Goal: Task Accomplishment & Management: Manage account settings

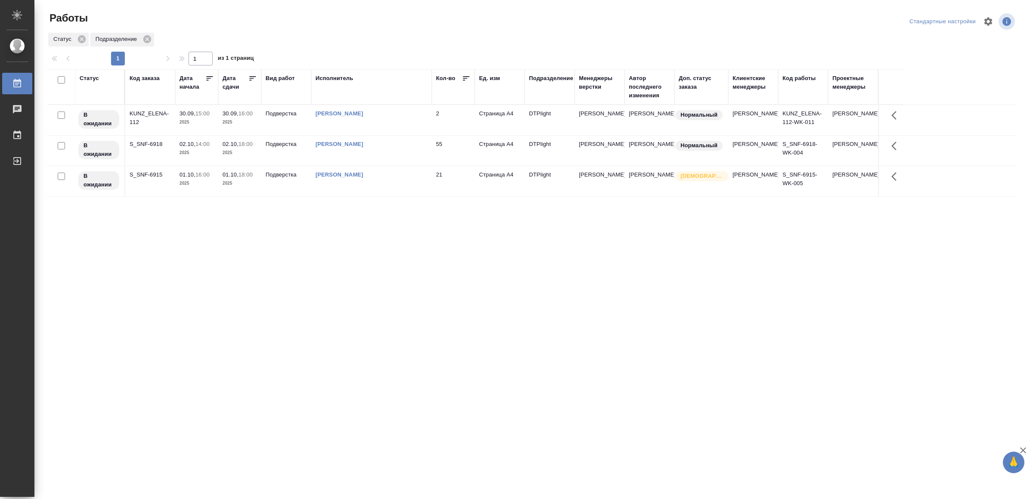
drag, startPoint x: 368, startPoint y: 418, endPoint x: 376, endPoint y: 399, distance: 21.0
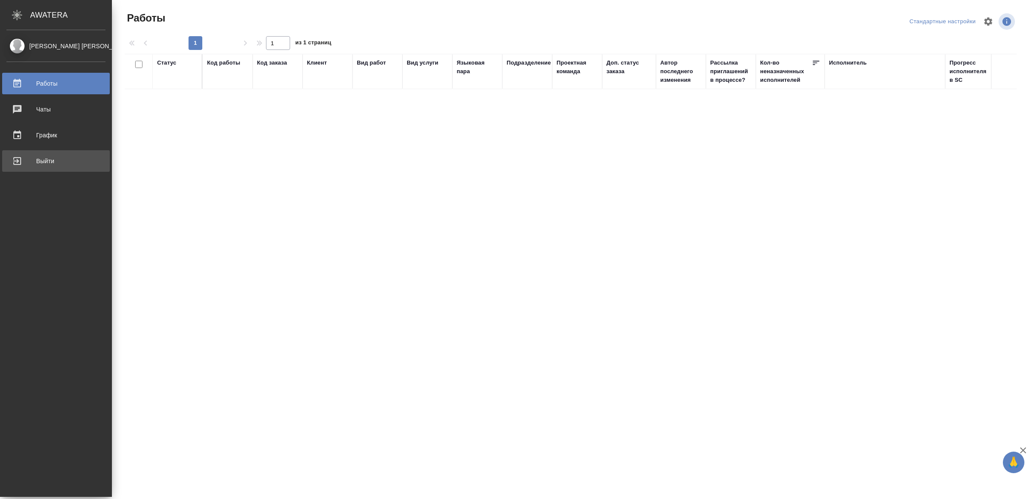
click at [21, 155] on div "Выйти" at bounding box center [55, 161] width 99 height 13
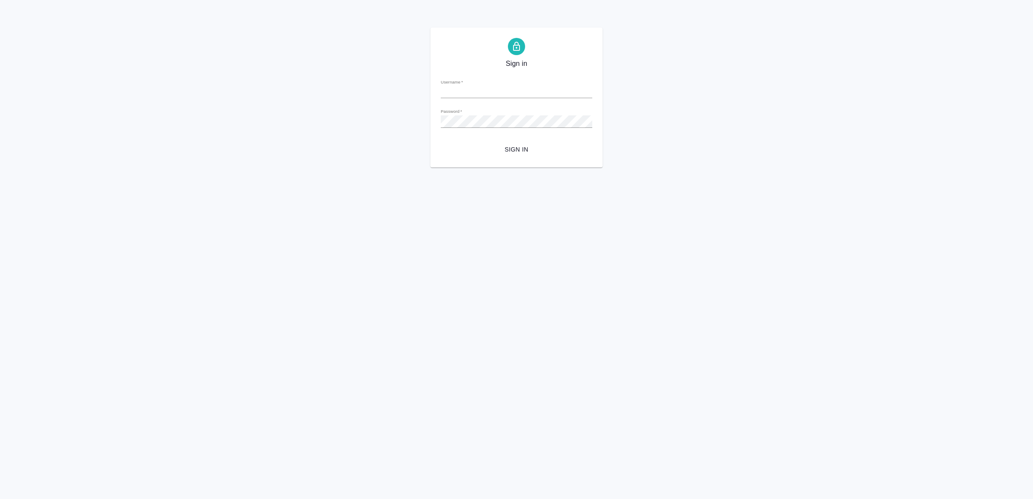
type input "[EMAIL_ADDRESS][DOMAIN_NAME]"
click at [511, 147] on span "Sign in" at bounding box center [517, 149] width 138 height 11
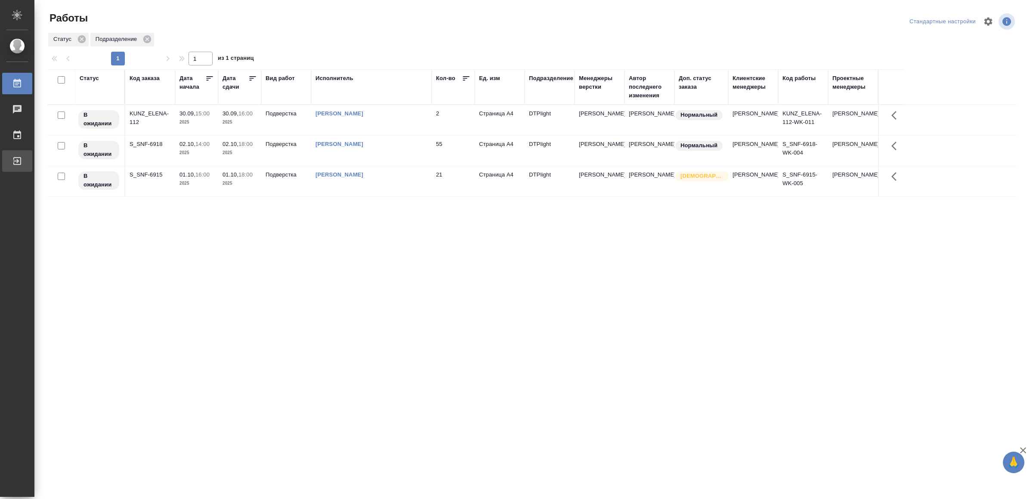
click at [17, 160] on div "Выйти" at bounding box center [7, 161] width 22 height 13
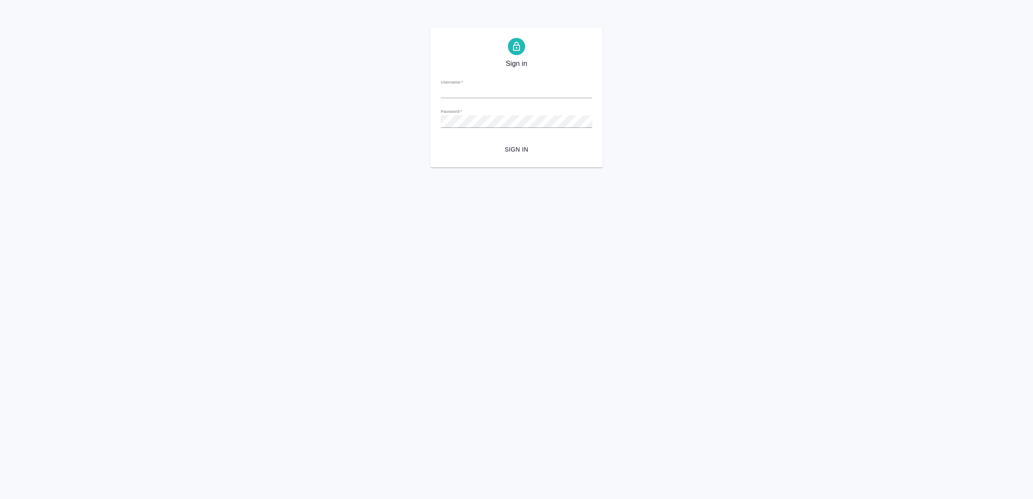
type input "v.yamkovenko@awatera.com"
click at [508, 153] on span "Sign in" at bounding box center [517, 149] width 138 height 11
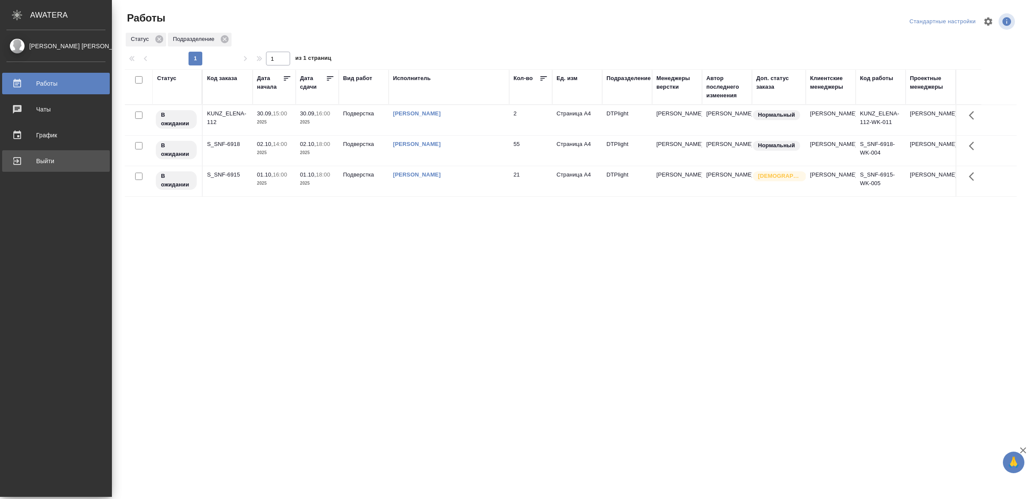
click at [41, 159] on div "Выйти" at bounding box center [55, 161] width 99 height 13
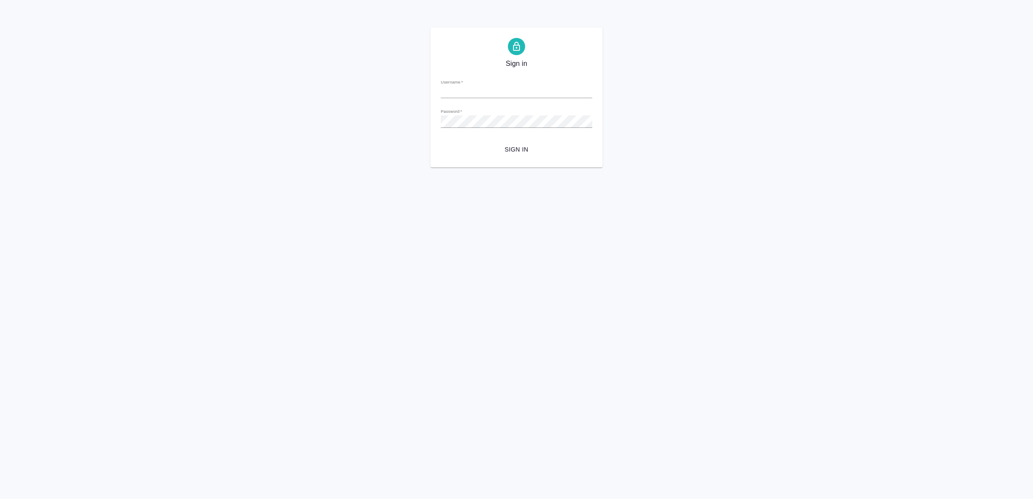
type input "[EMAIL_ADDRESS][DOMAIN_NAME]"
click at [527, 143] on button "Sign in" at bounding box center [517, 150] width 152 height 16
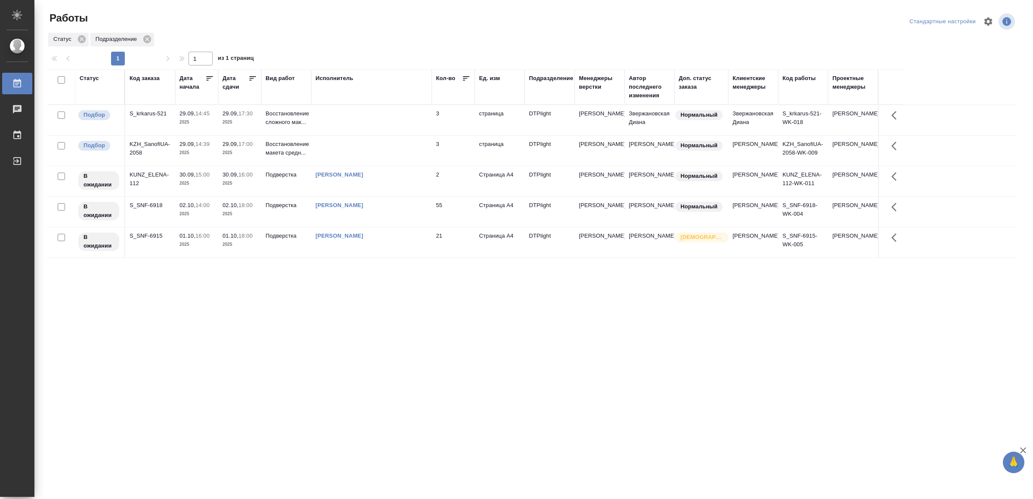
click at [376, 150] on td at bounding box center [371, 151] width 121 height 30
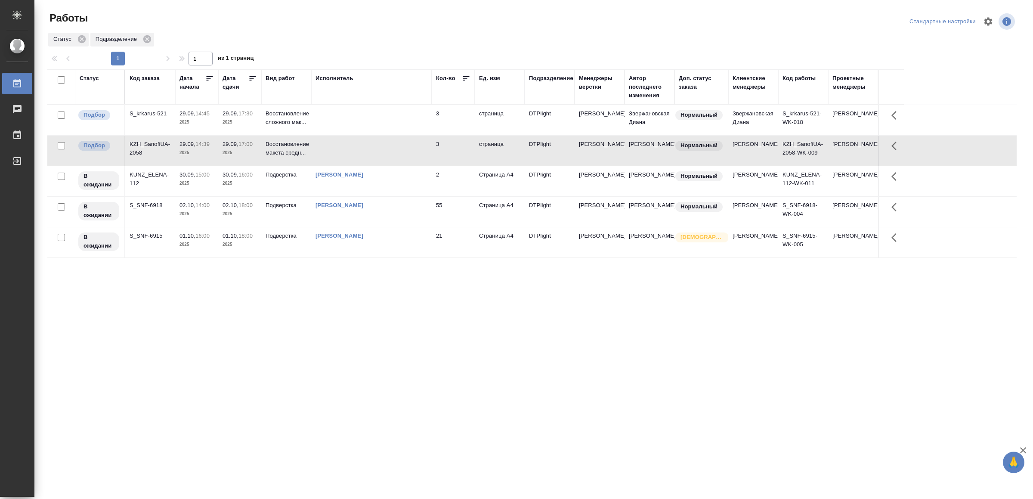
click at [376, 150] on td at bounding box center [371, 151] width 121 height 30
click at [385, 123] on td at bounding box center [371, 120] width 121 height 30
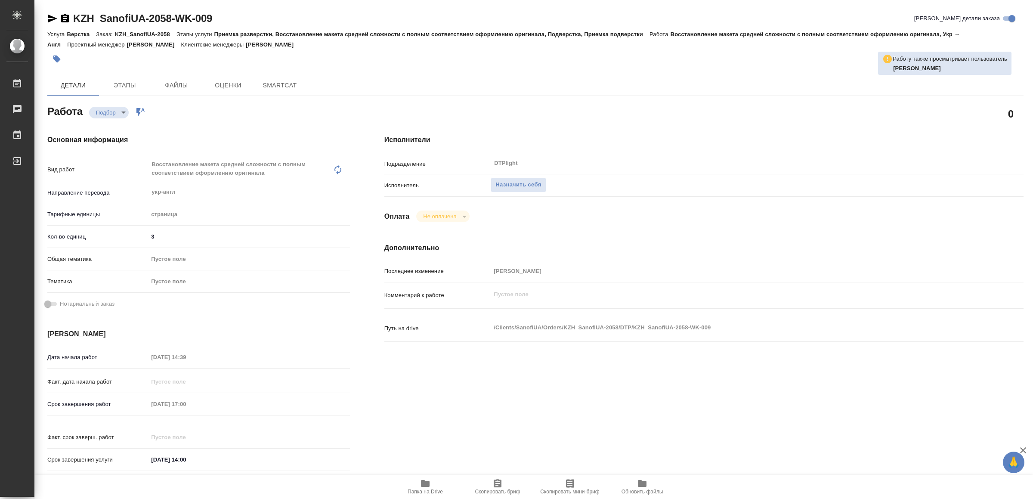
click at [424, 487] on icon "button" at bounding box center [425, 483] width 9 height 7
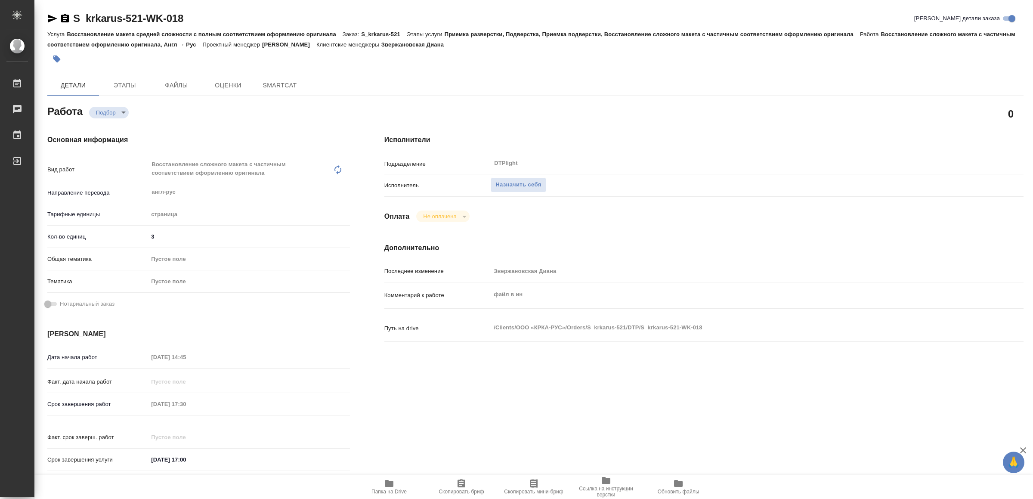
click at [392, 485] on icon "button" at bounding box center [389, 483] width 9 height 7
click at [515, 189] on span "Назначить себя" at bounding box center [518, 185] width 46 height 10
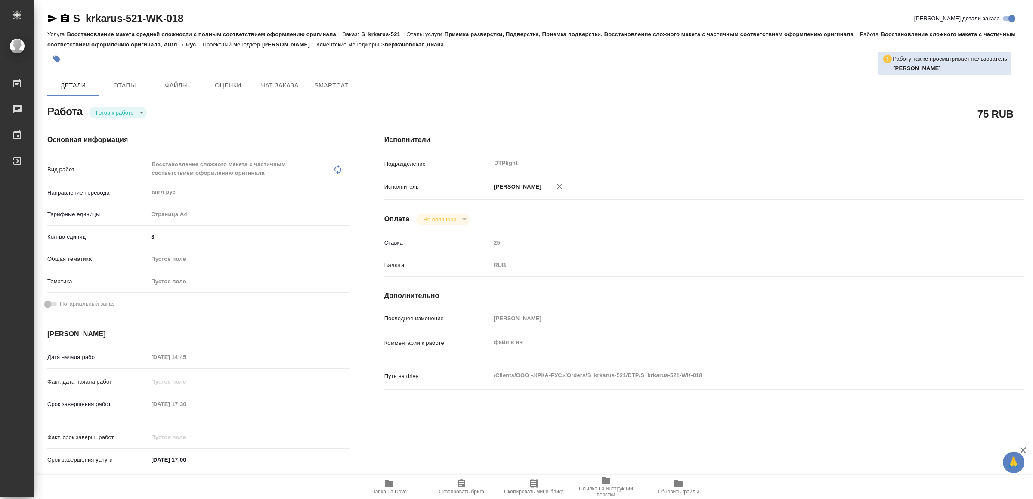
click at [127, 115] on body "🙏 .cls-1 fill:#fff; AWATERA Yamkovenko Vera Работы Чаты График Выйти S_krkarus-…" at bounding box center [516, 249] width 1033 height 499
click at [127, 115] on li "В работе" at bounding box center [120, 112] width 60 height 15
type textarea "x"
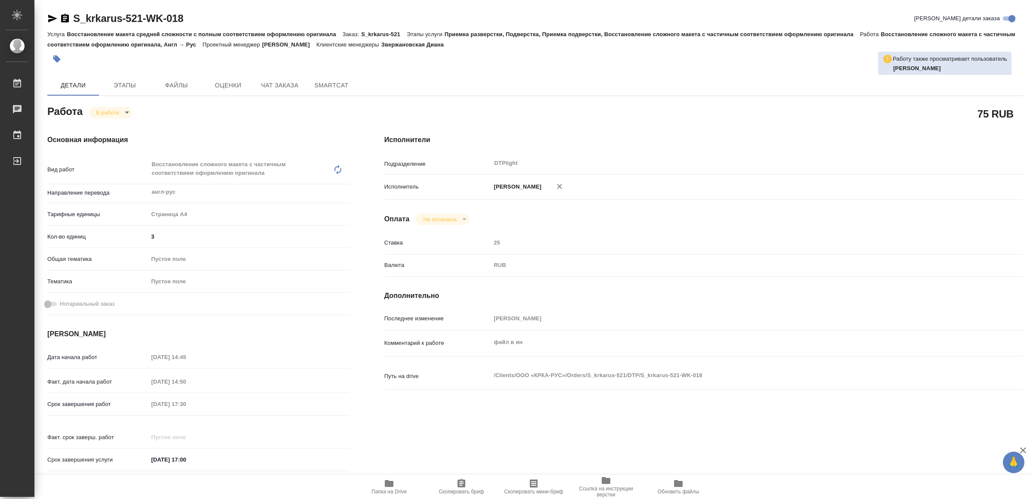
type textarea "x"
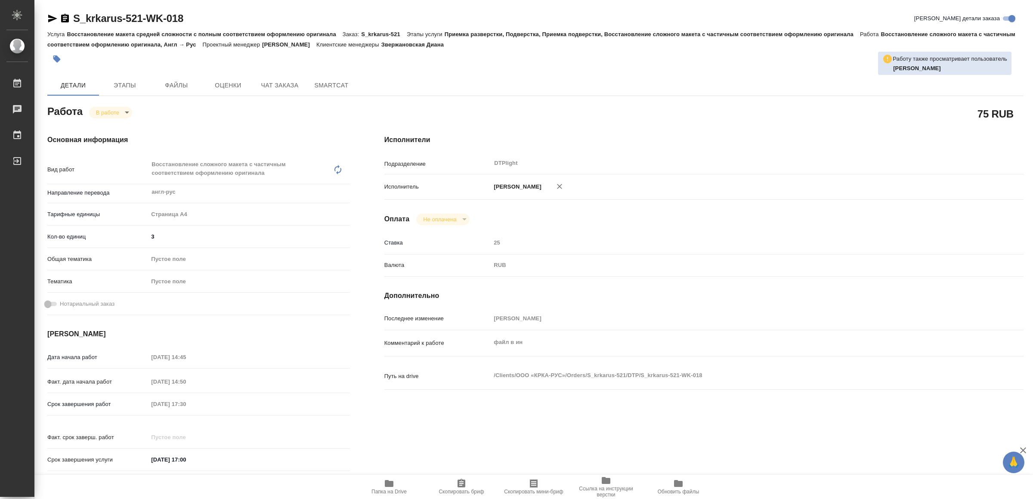
type textarea "x"
click at [53, 18] on icon "button" at bounding box center [52, 19] width 9 height 8
type textarea "x"
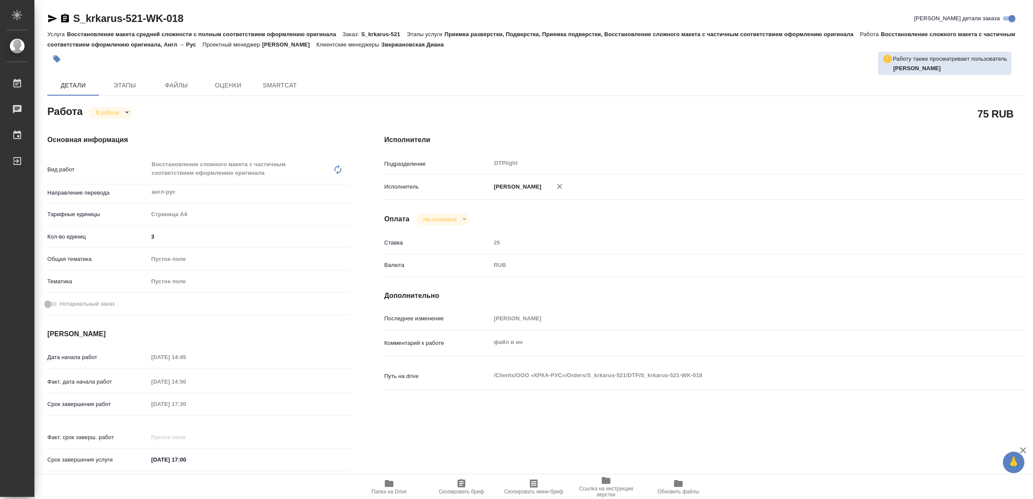
type textarea "x"
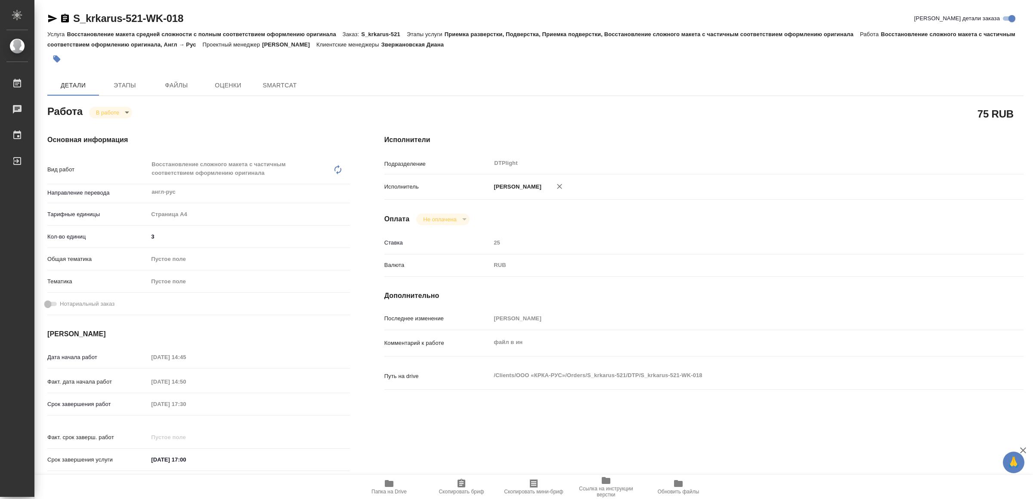
type textarea "x"
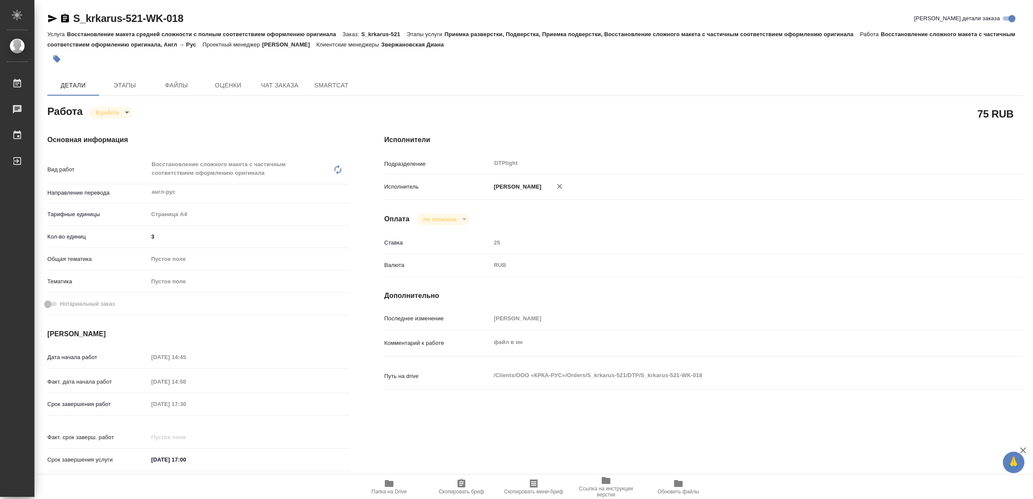
type textarea "x"
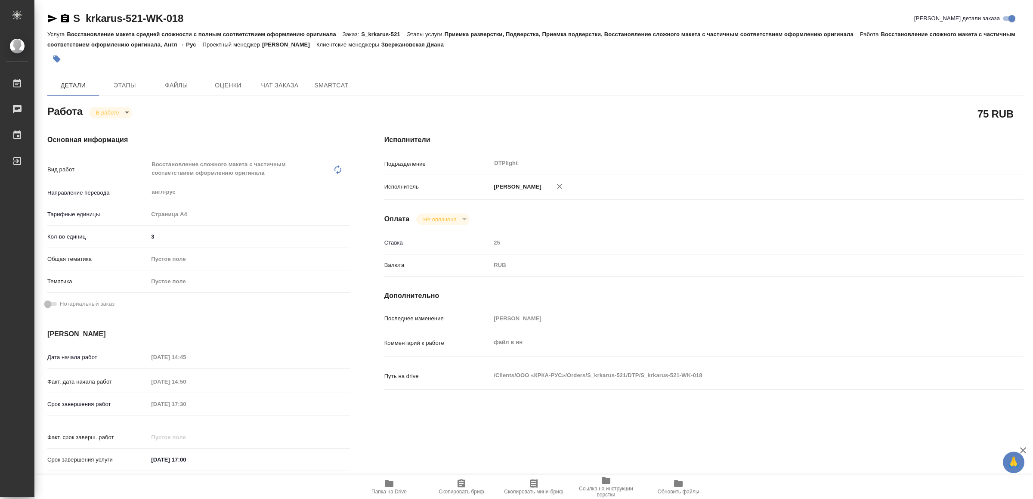
type textarea "x"
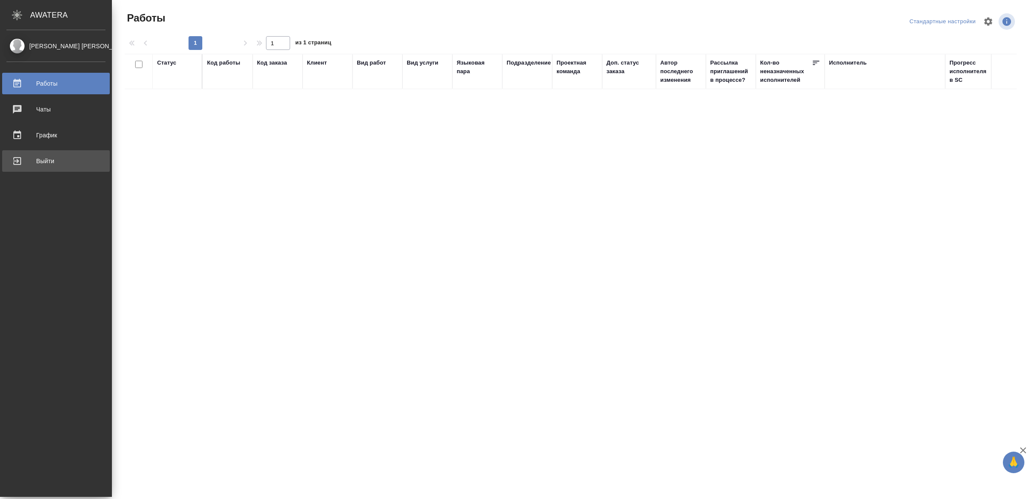
click at [28, 159] on div "Выйти" at bounding box center [55, 161] width 99 height 13
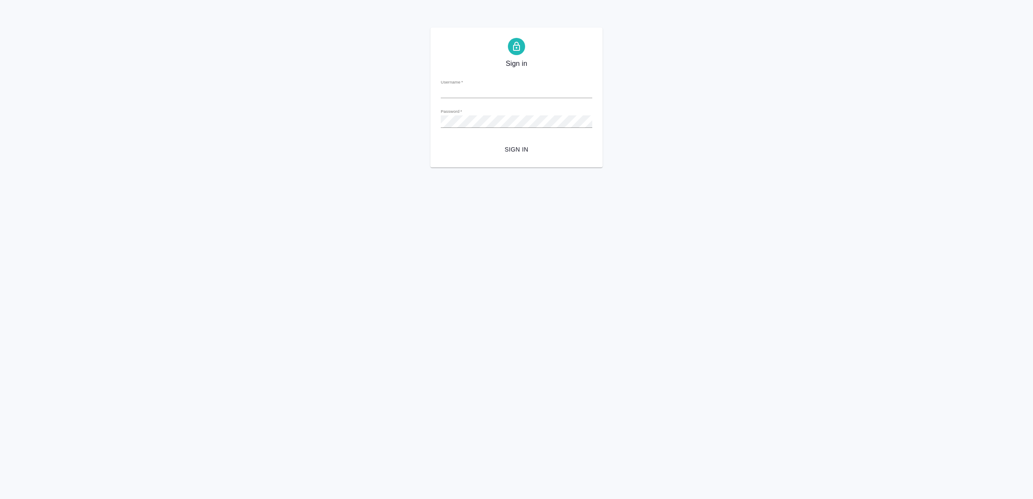
type input "[EMAIL_ADDRESS][DOMAIN_NAME]"
click at [542, 152] on span "Sign in" at bounding box center [517, 149] width 138 height 11
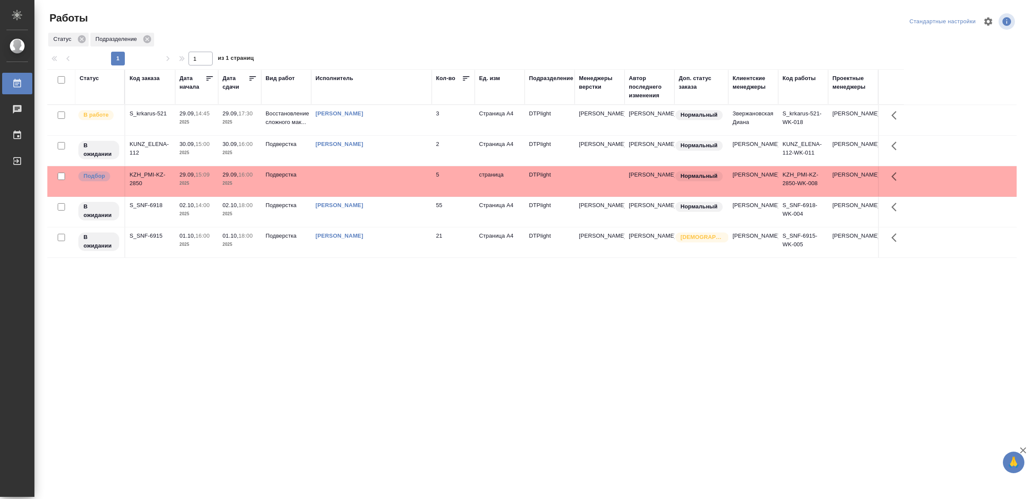
drag, startPoint x: 334, startPoint y: 340, endPoint x: 331, endPoint y: 304, distance: 36.3
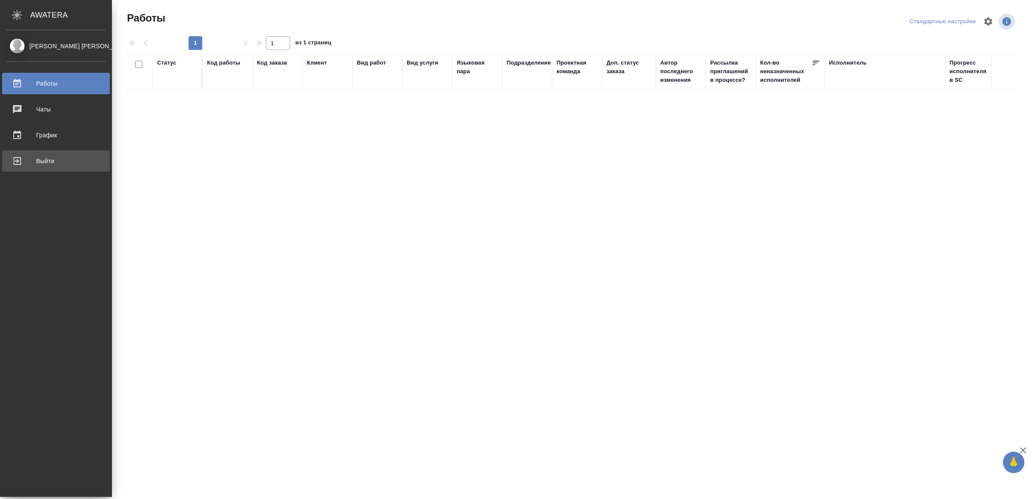
click at [84, 162] on div "Выйти" at bounding box center [55, 161] width 99 height 13
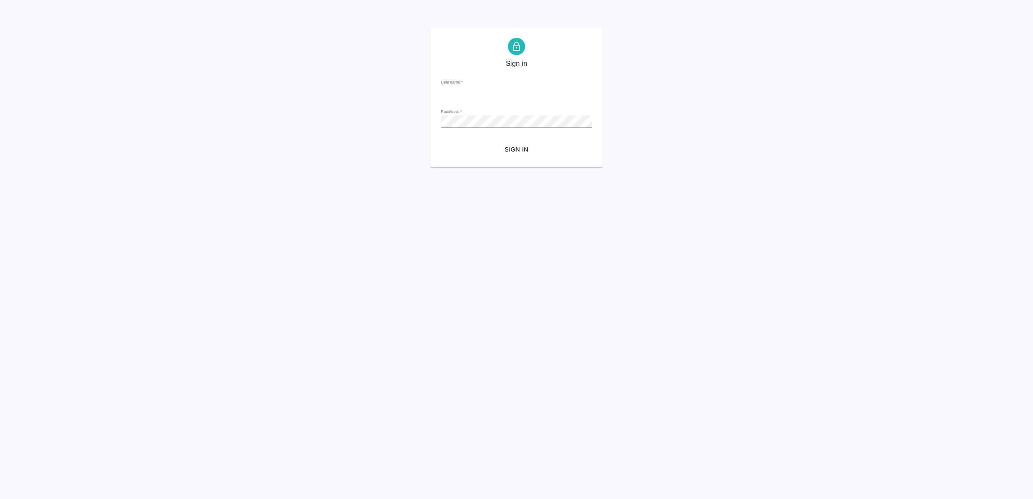
type input "[EMAIL_ADDRESS][DOMAIN_NAME]"
click at [509, 147] on span "Sign in" at bounding box center [517, 149] width 138 height 11
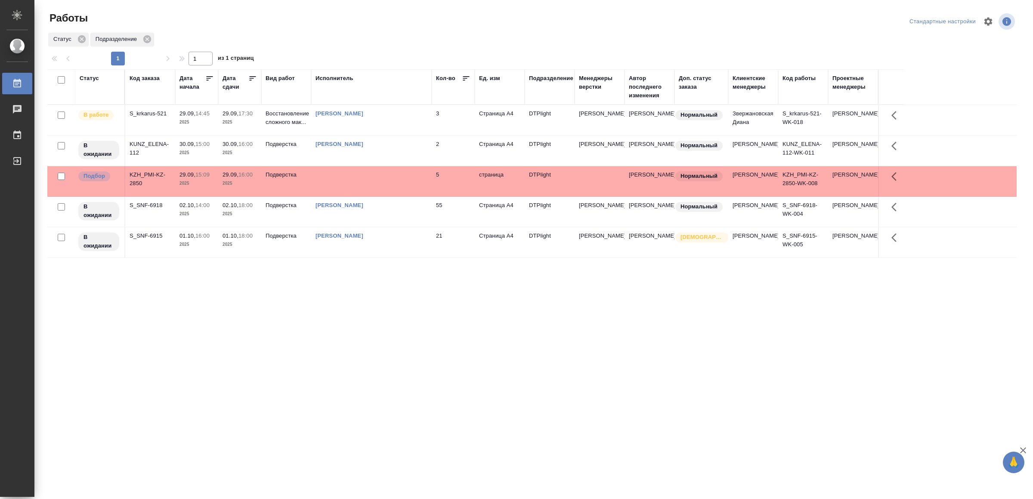
click at [380, 191] on td at bounding box center [371, 181] width 121 height 30
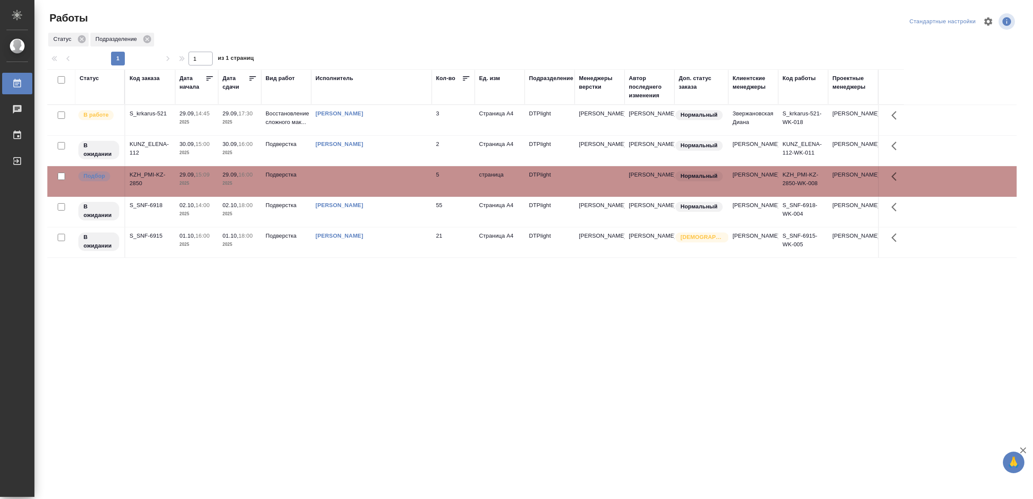
click at [380, 191] on td at bounding box center [371, 181] width 121 height 30
drag, startPoint x: 274, startPoint y: 326, endPoint x: 287, endPoint y: 318, distance: 15.4
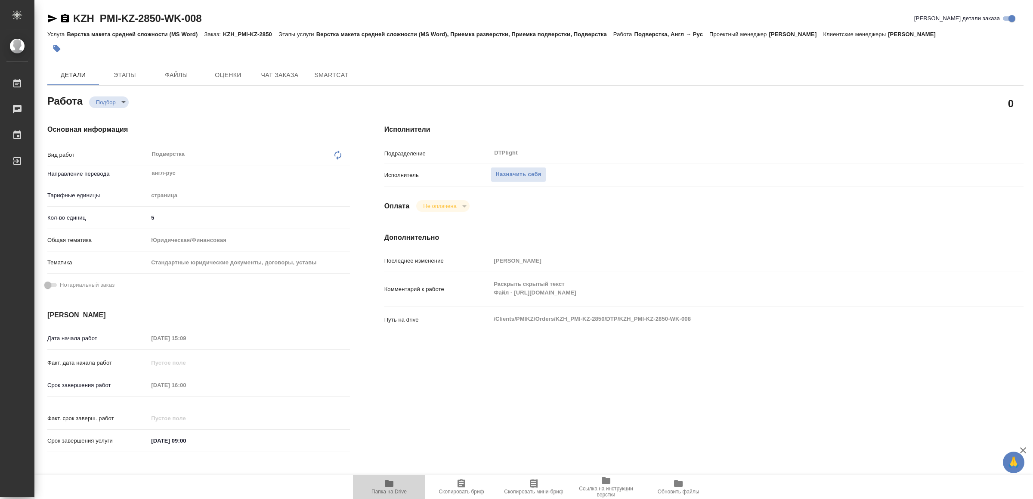
click at [394, 483] on icon "button" at bounding box center [389, 483] width 10 height 10
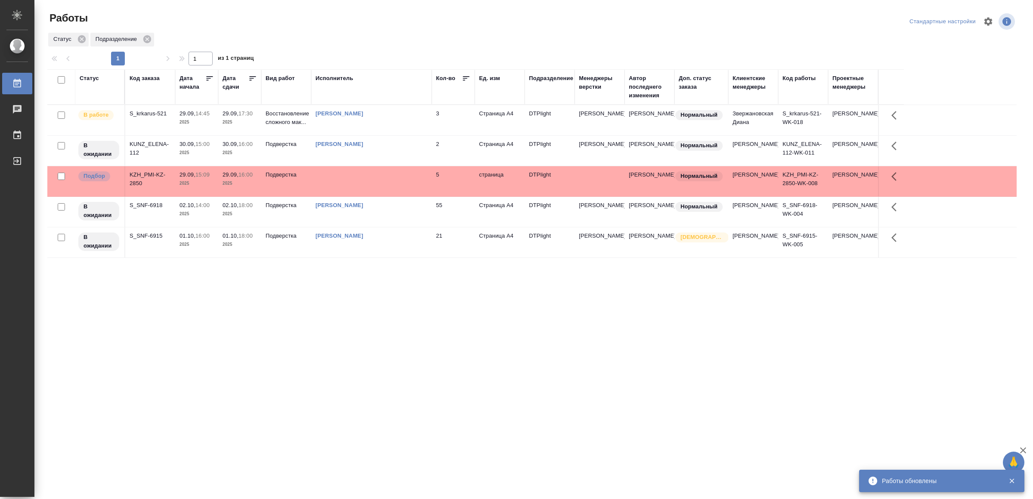
click at [349, 347] on div "Статус Код заказа Дата начала Дата сдачи Вид работ Исполнитель Кол-во Ед. изм П…" at bounding box center [531, 224] width 969 height 310
drag, startPoint x: 425, startPoint y: 344, endPoint x: 425, endPoint y: 338, distance: 5.6
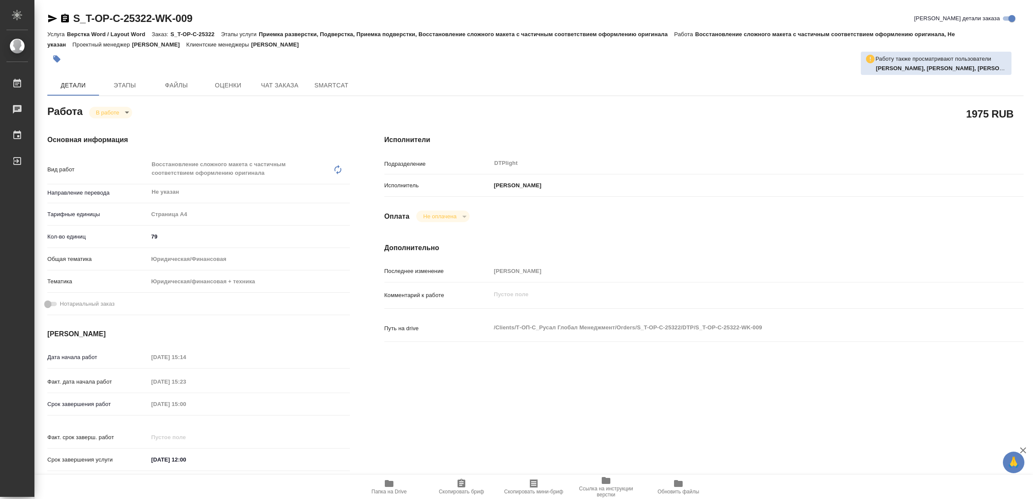
click at [398, 490] on span "Папка на Drive" at bounding box center [388, 492] width 35 height 6
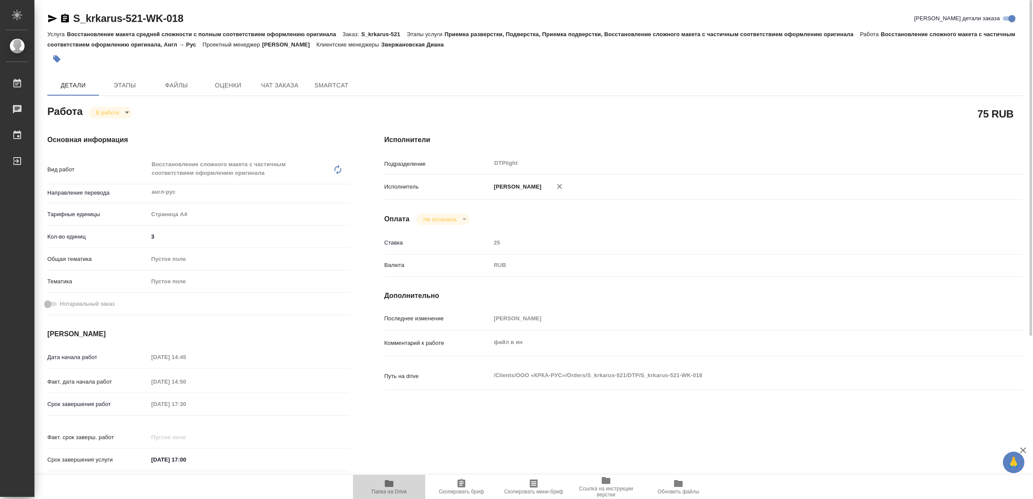
click at [395, 489] on span "Папка на Drive" at bounding box center [388, 492] width 35 height 6
click at [51, 19] on icon "button" at bounding box center [52, 19] width 9 height 8
click at [117, 108] on body "🙏 .cls-1 fill:#fff; AWATERA Yamkovenko Vera Работы 0 Чаты График Выйти S_krkaru…" at bounding box center [516, 249] width 1033 height 499
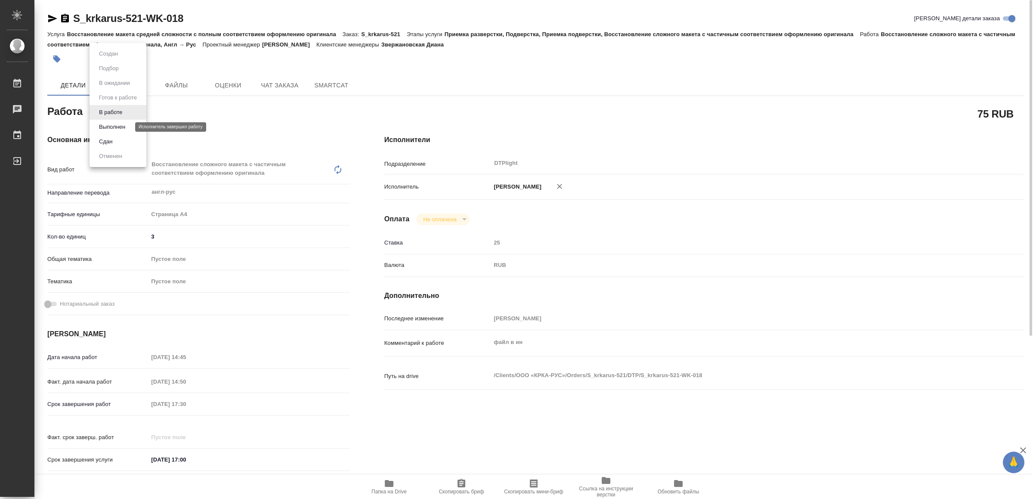
click at [119, 126] on button "Выполнен" at bounding box center [111, 126] width 31 height 9
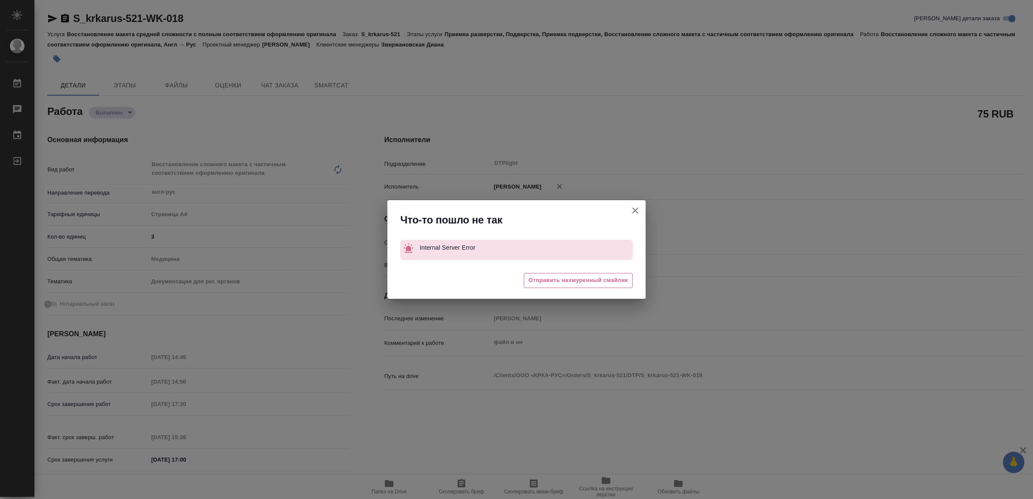
type textarea "x"
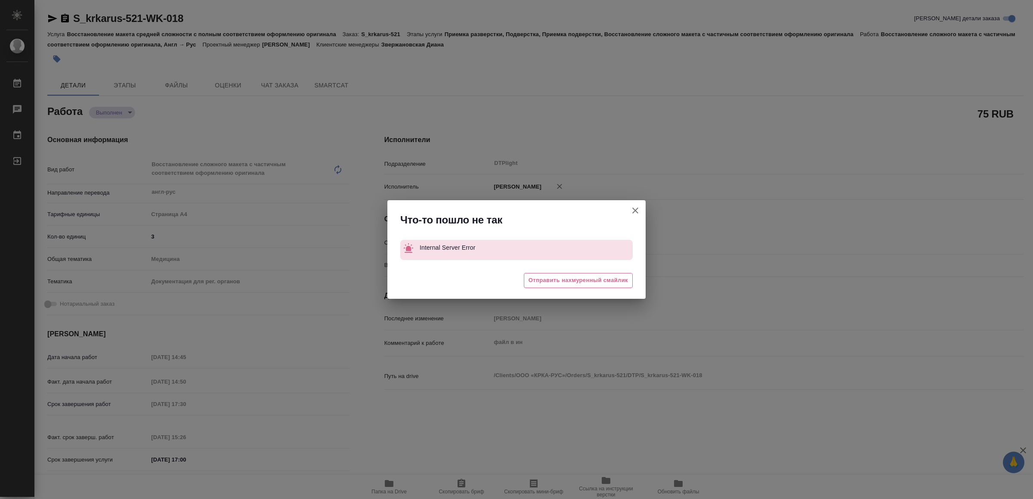
type textarea "x"
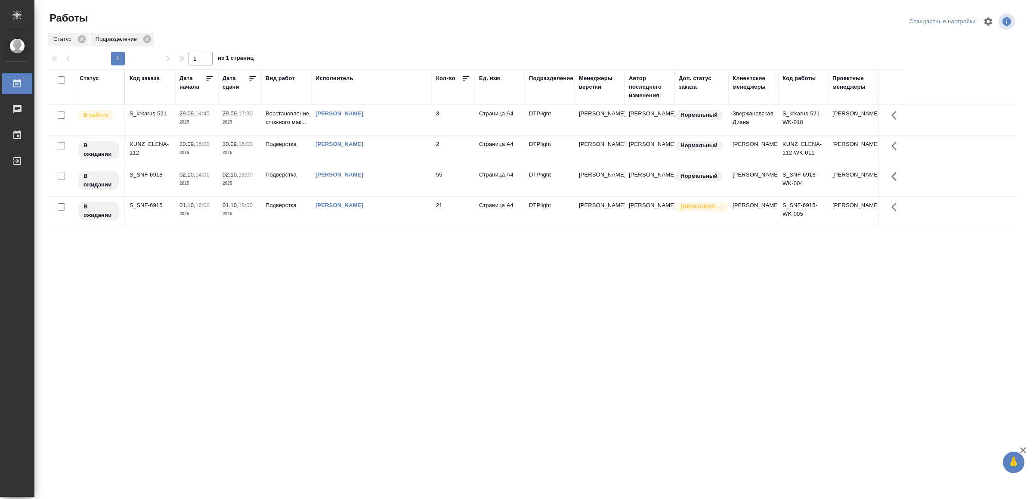
drag, startPoint x: 320, startPoint y: 338, endPoint x: 322, endPoint y: 330, distance: 8.7
click at [320, 338] on div "Статус Код заказа Дата начала Дата сдачи Вид работ Исполнитель Кол-во Ед. изм П…" at bounding box center [531, 224] width 969 height 310
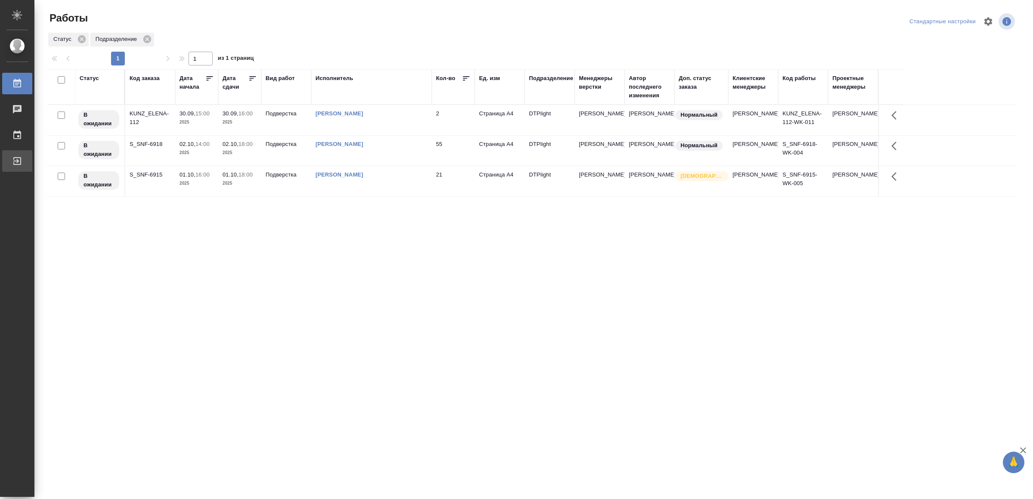
click at [17, 160] on div "Выйти" at bounding box center [7, 161] width 22 height 13
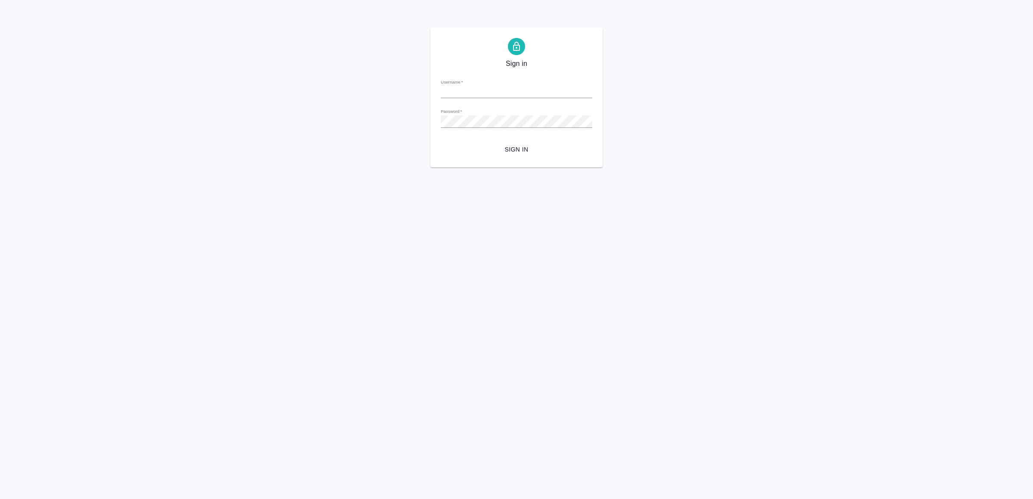
type input "[EMAIL_ADDRESS][DOMAIN_NAME]"
click at [532, 152] on span "Sign in" at bounding box center [517, 149] width 138 height 11
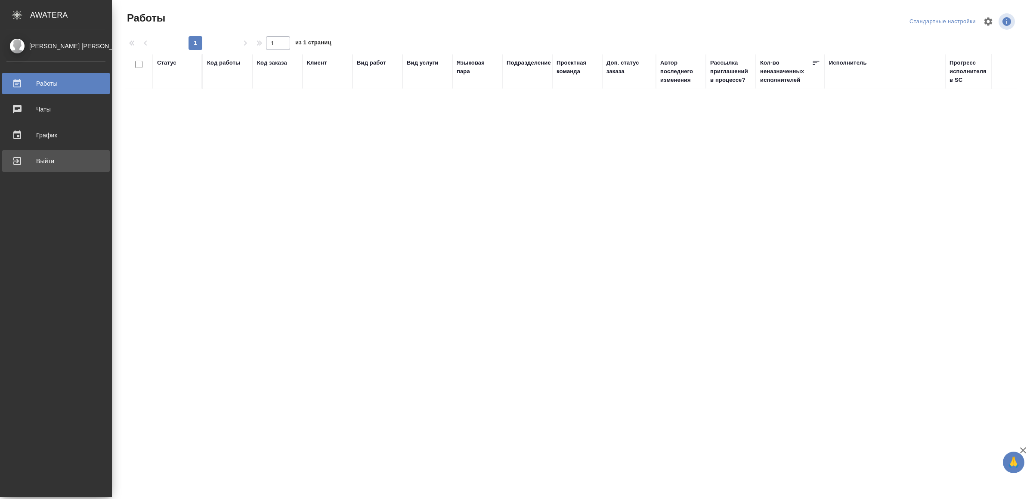
click at [21, 161] on div "Выйти" at bounding box center [55, 161] width 99 height 13
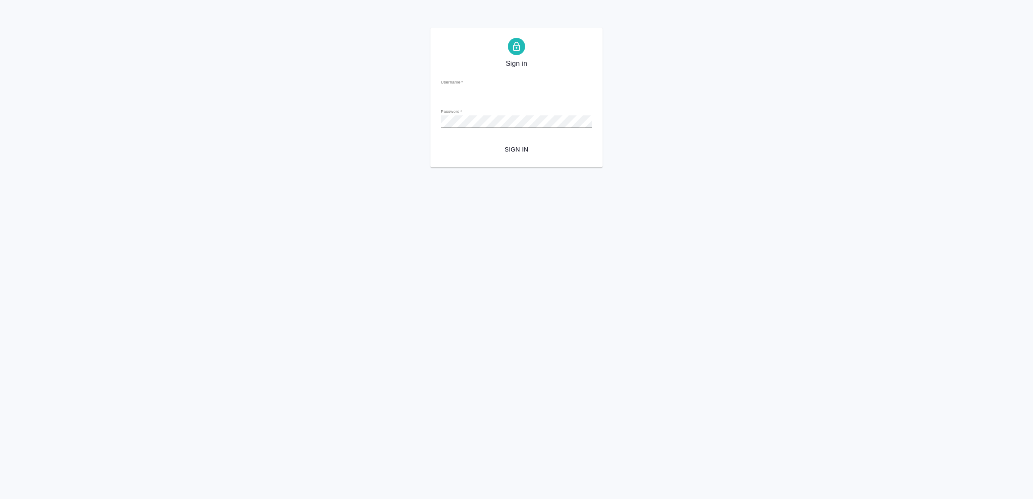
type input "v.yamkovenko@awatera.com"
click at [552, 148] on span "Sign in" at bounding box center [517, 149] width 138 height 11
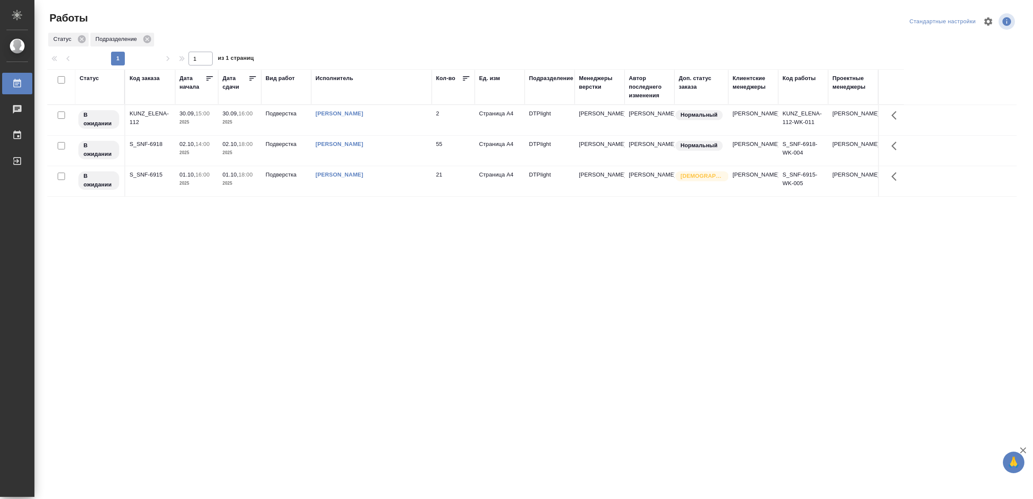
click at [422, 118] on div "[PERSON_NAME]" at bounding box center [372, 113] width 112 height 9
click at [17, 159] on div "Выйти" at bounding box center [7, 161] width 22 height 13
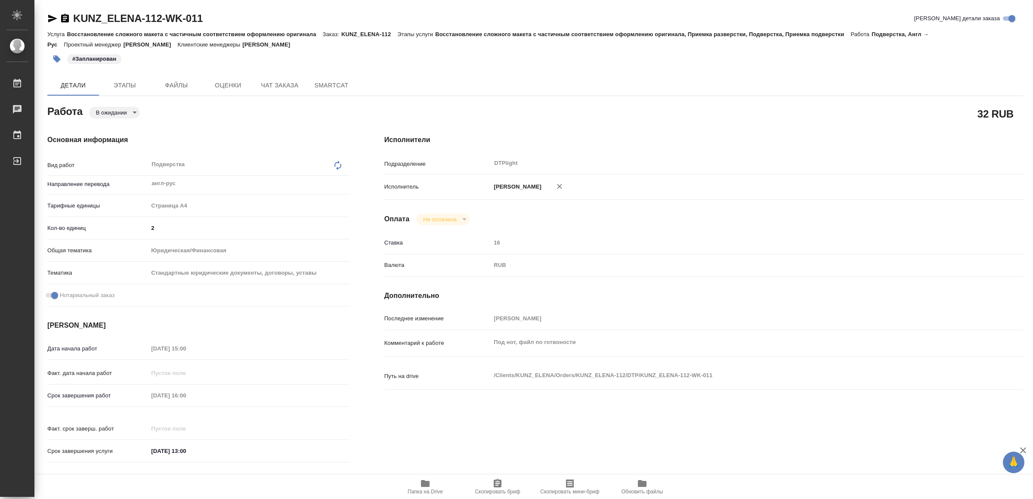
click at [425, 484] on icon "button" at bounding box center [425, 483] width 9 height 7
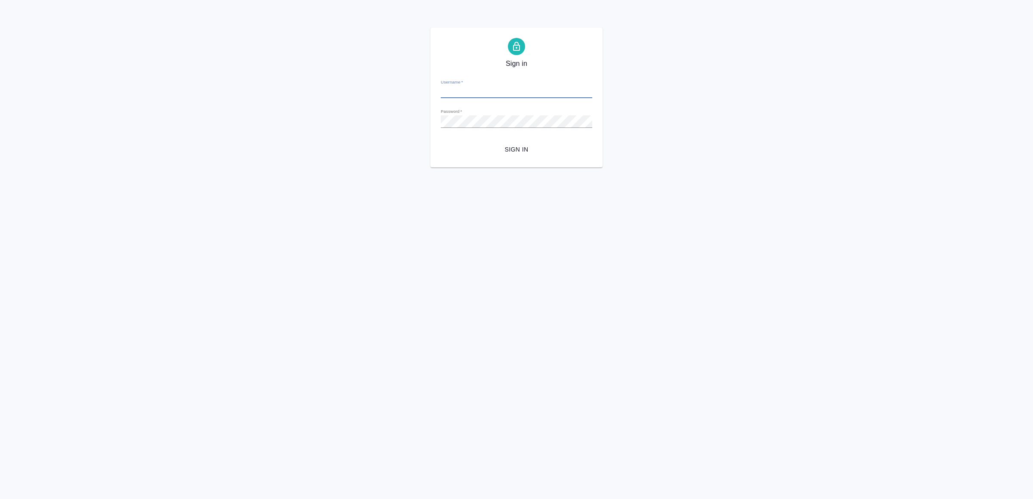
type input "[EMAIL_ADDRESS][DOMAIN_NAME]"
click at [512, 147] on span "Sign in" at bounding box center [517, 149] width 138 height 11
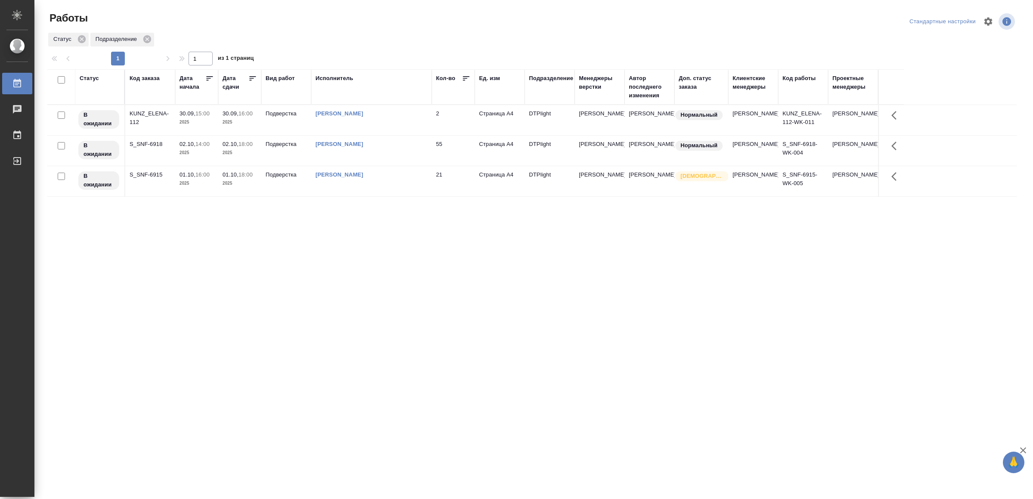
drag, startPoint x: 0, startPoint y: 0, endPoint x: 405, endPoint y: 295, distance: 501.4
drag, startPoint x: 368, startPoint y: 340, endPoint x: 390, endPoint y: 253, distance: 89.3
drag, startPoint x: 323, startPoint y: 352, endPoint x: 325, endPoint y: 344, distance: 8.2
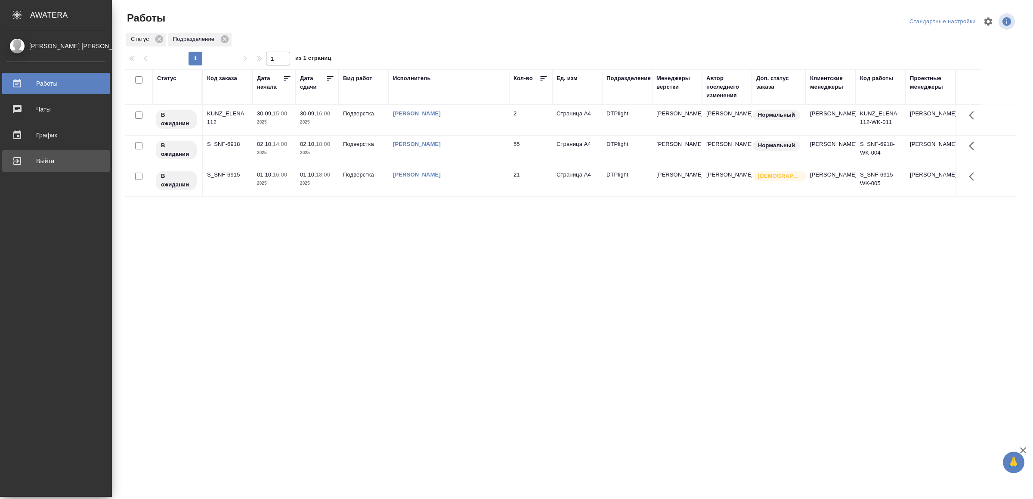
click at [43, 159] on div "Выйти" at bounding box center [55, 161] width 99 height 13
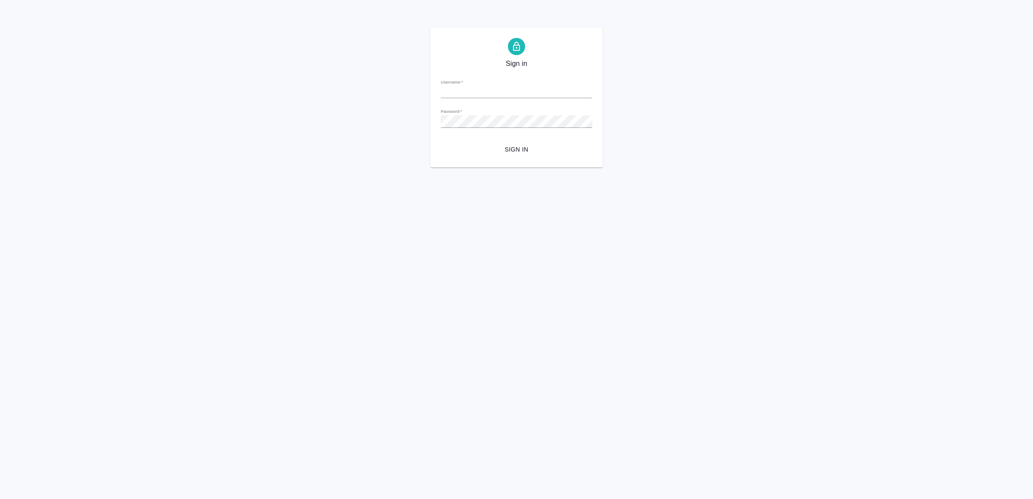
type input "[EMAIL_ADDRESS][DOMAIN_NAME]"
click at [508, 144] on span "Sign in" at bounding box center [517, 149] width 138 height 11
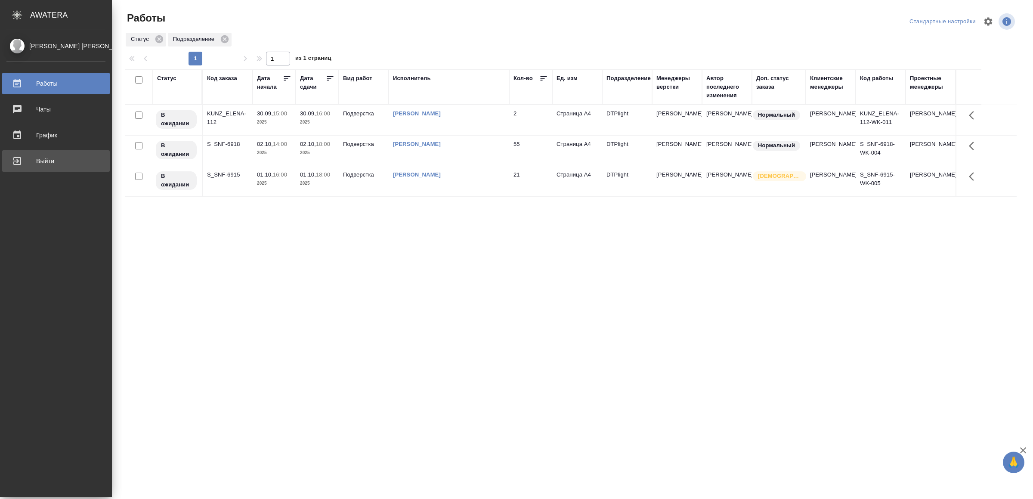
click at [50, 162] on div "Выйти" at bounding box center [55, 161] width 99 height 13
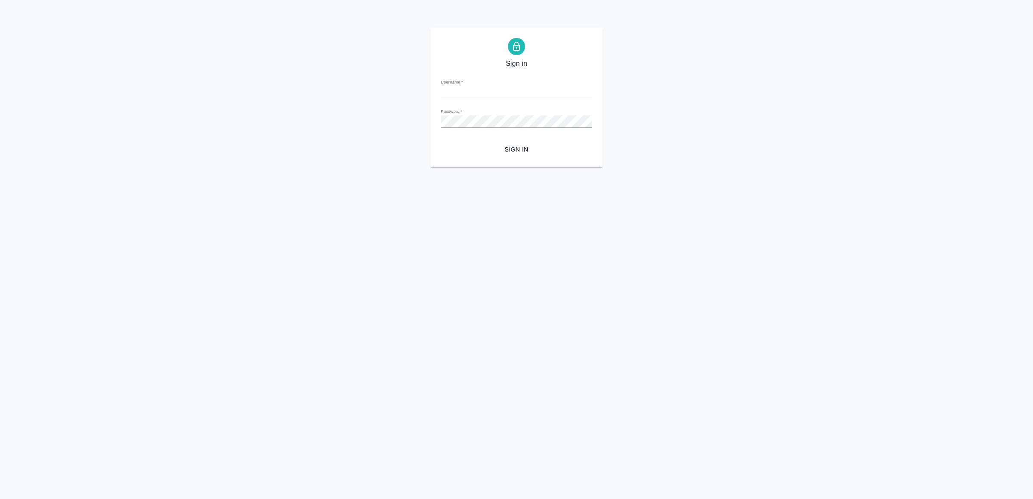
type input "v.yamkovenko@awatera.com"
click at [534, 153] on span "Sign in" at bounding box center [517, 149] width 138 height 11
click at [520, 145] on span "Sign in" at bounding box center [517, 149] width 138 height 11
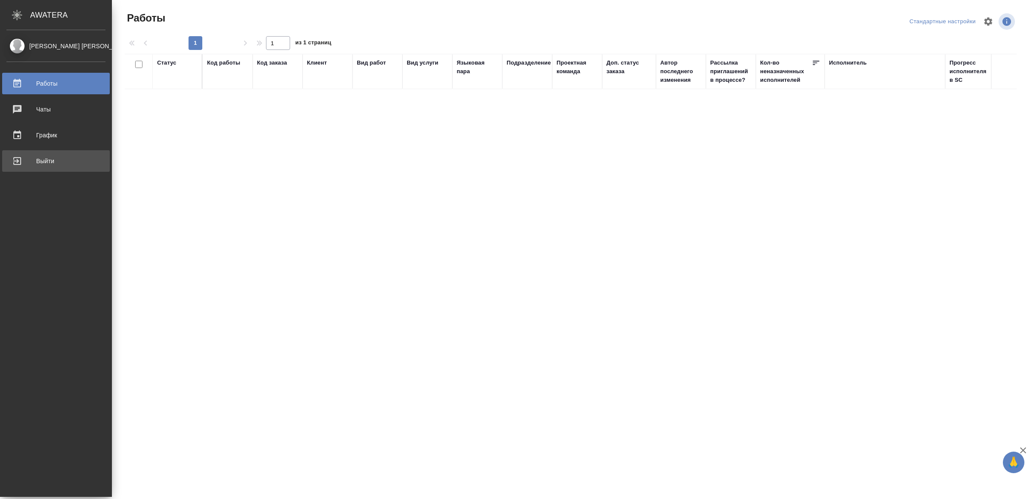
click at [32, 164] on div "Выйти" at bounding box center [55, 161] width 99 height 13
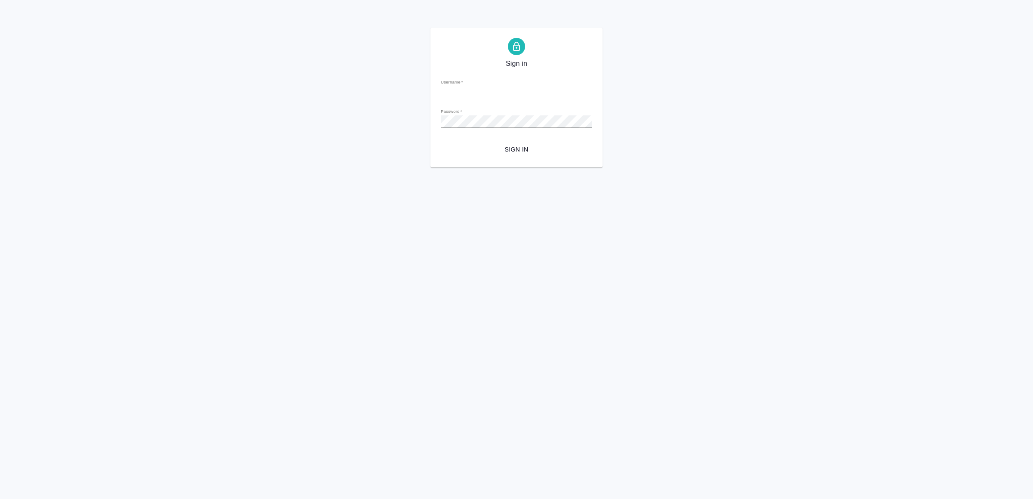
type input "[EMAIL_ADDRESS][DOMAIN_NAME]"
click at [529, 155] on button "Sign in" at bounding box center [517, 150] width 152 height 16
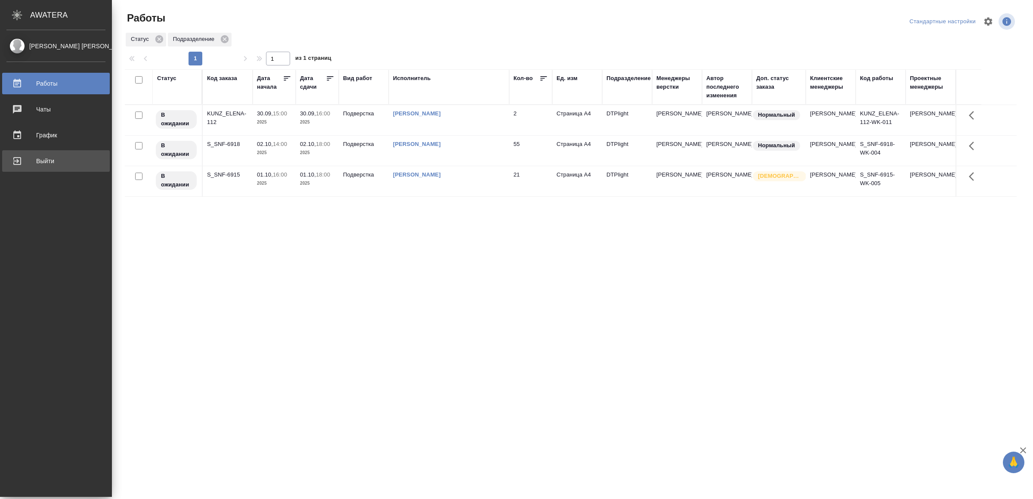
click at [54, 158] on div "Выйти" at bounding box center [55, 161] width 99 height 13
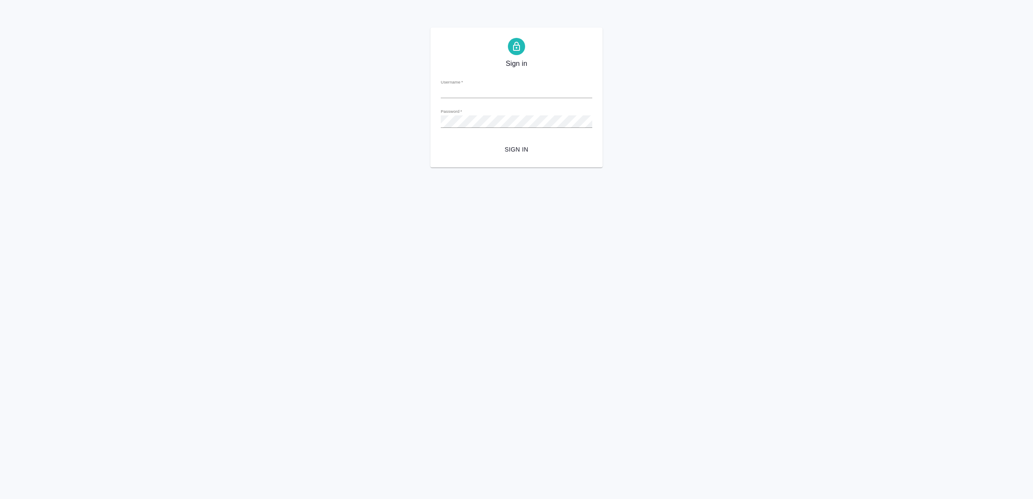
type input "[EMAIL_ADDRESS][DOMAIN_NAME]"
click at [514, 141] on form "Username   * [EMAIL_ADDRESS][DOMAIN_NAME] Password   * urlPath   * / Sign in" at bounding box center [517, 114] width 152 height 85
click at [514, 142] on button "Sign in" at bounding box center [517, 150] width 152 height 16
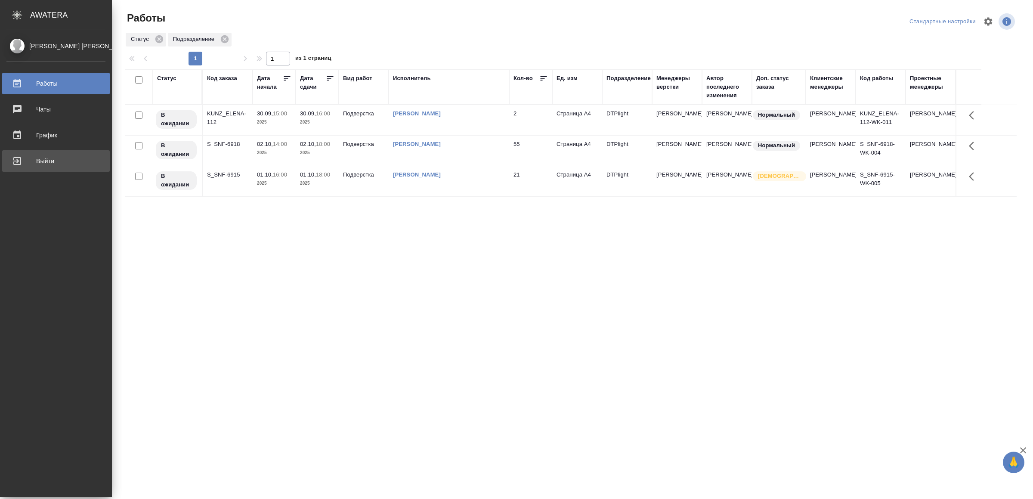
click at [35, 161] on div "Выйти" at bounding box center [55, 161] width 99 height 13
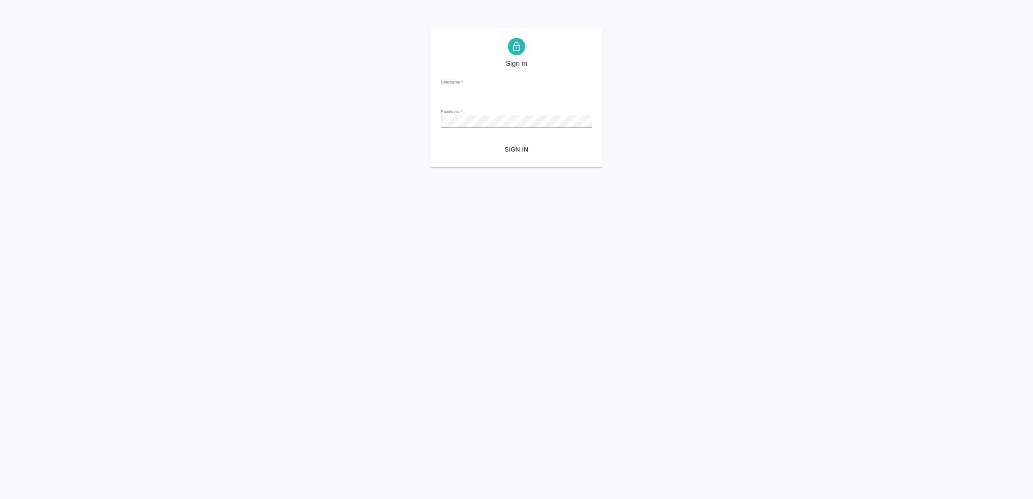
type input "v.yamkovenko@awatera.com"
click at [518, 143] on button "Sign in" at bounding box center [517, 150] width 152 height 16
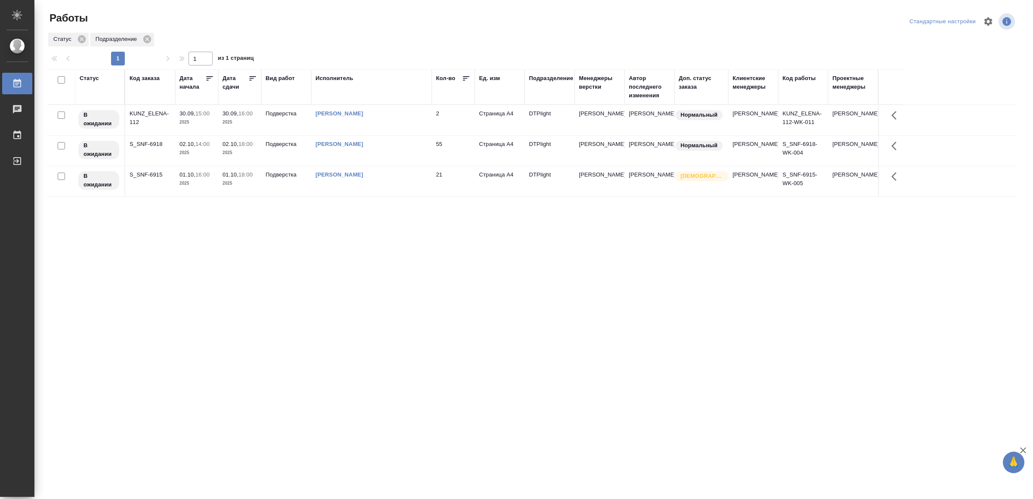
drag, startPoint x: 0, startPoint y: 0, endPoint x: 412, endPoint y: 333, distance: 529.8
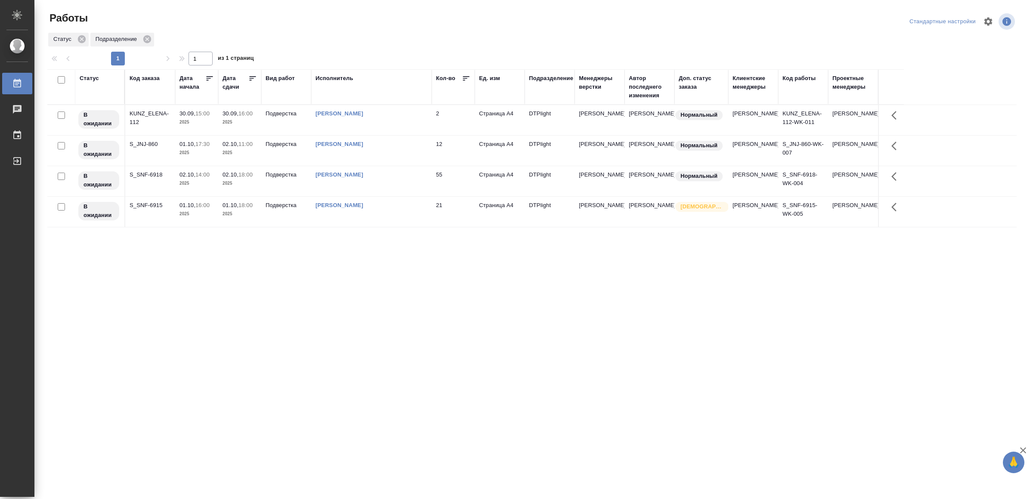
drag, startPoint x: 353, startPoint y: 303, endPoint x: 358, endPoint y: 303, distance: 4.8
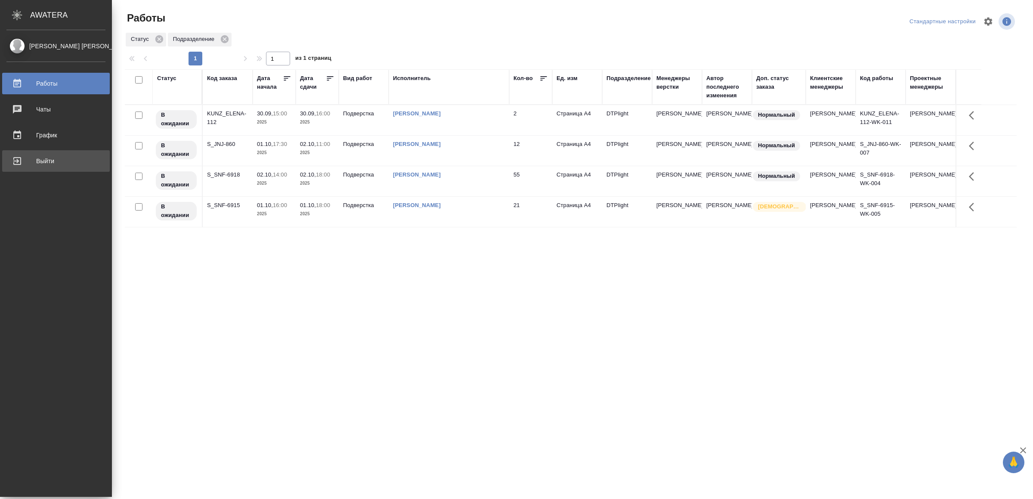
click div "Выйти"
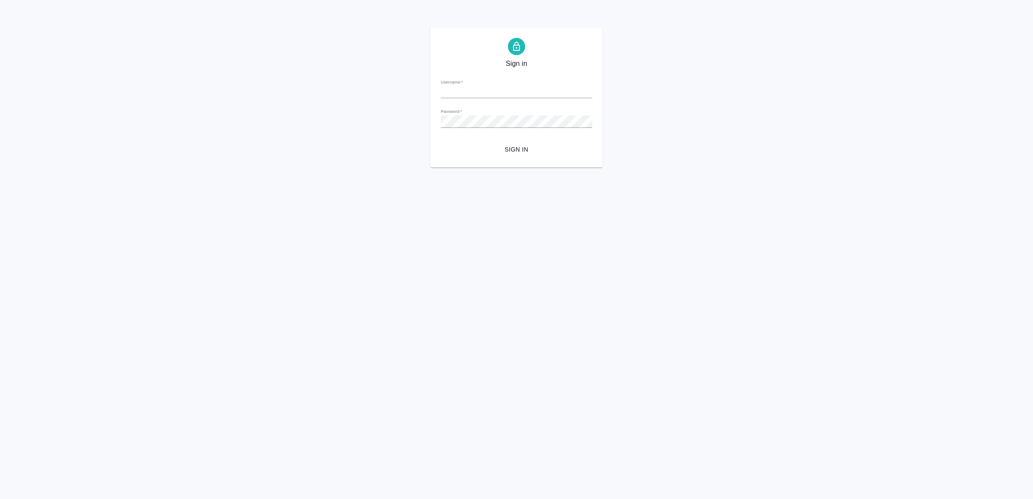
type input "[EMAIL_ADDRESS][DOMAIN_NAME]"
click at [504, 154] on span "Sign in" at bounding box center [517, 149] width 138 height 11
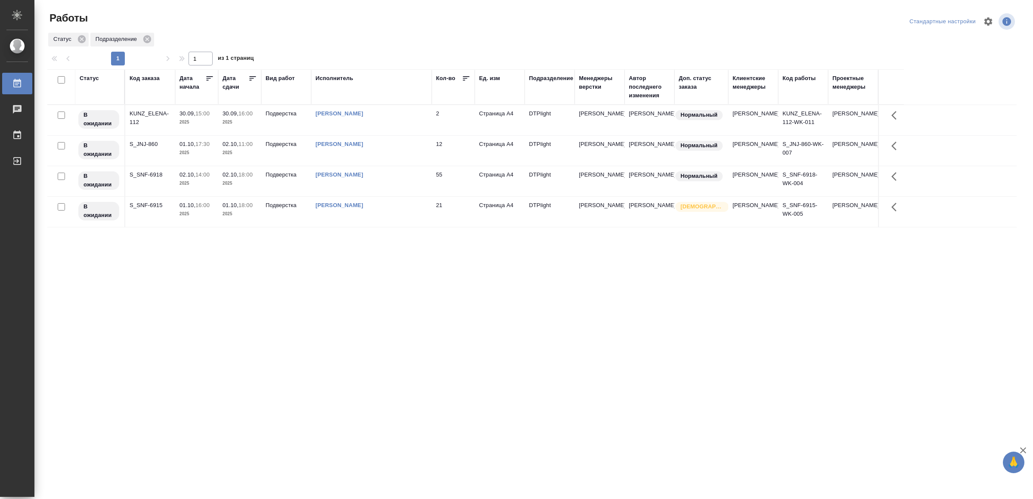
drag, startPoint x: 395, startPoint y: 297, endPoint x: 400, endPoint y: 293, distance: 6.7
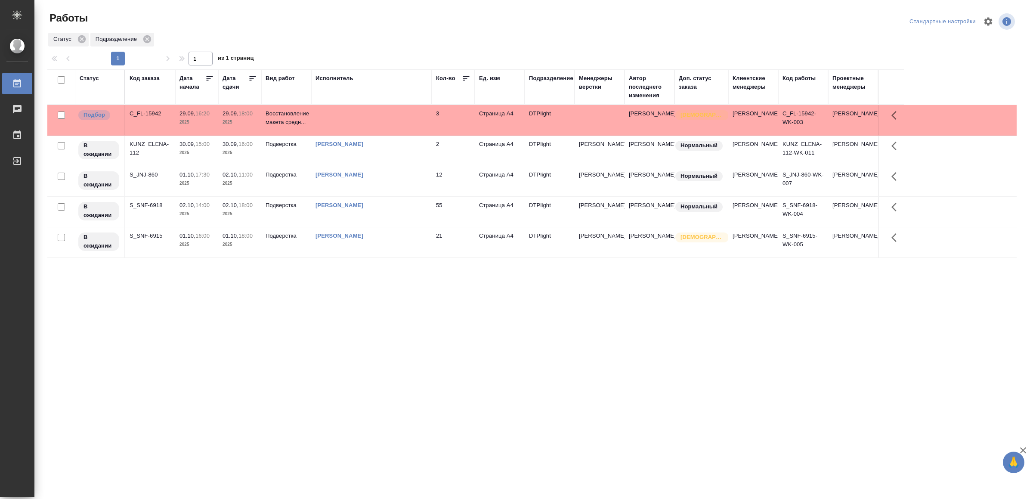
click at [416, 121] on td at bounding box center [371, 120] width 121 height 30
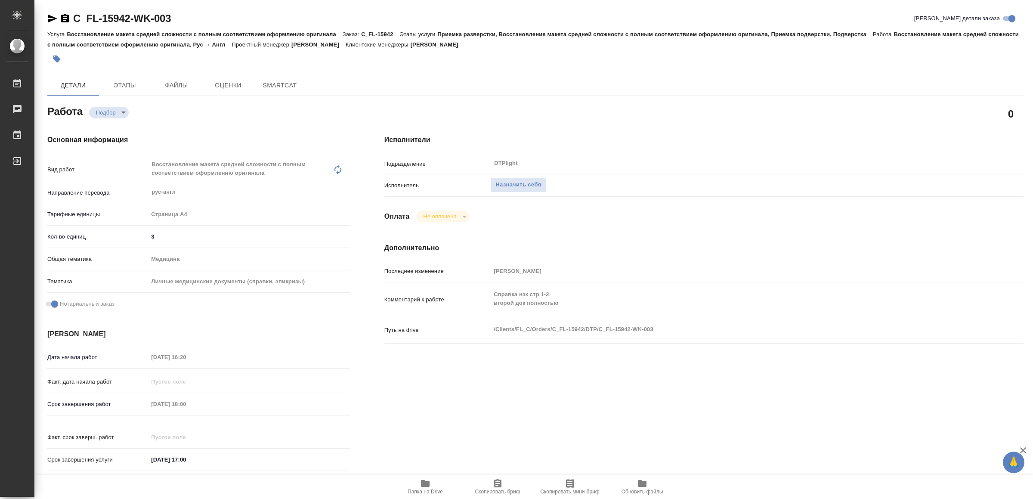
click at [436, 480] on span "Папка на Drive" at bounding box center [425, 486] width 62 height 16
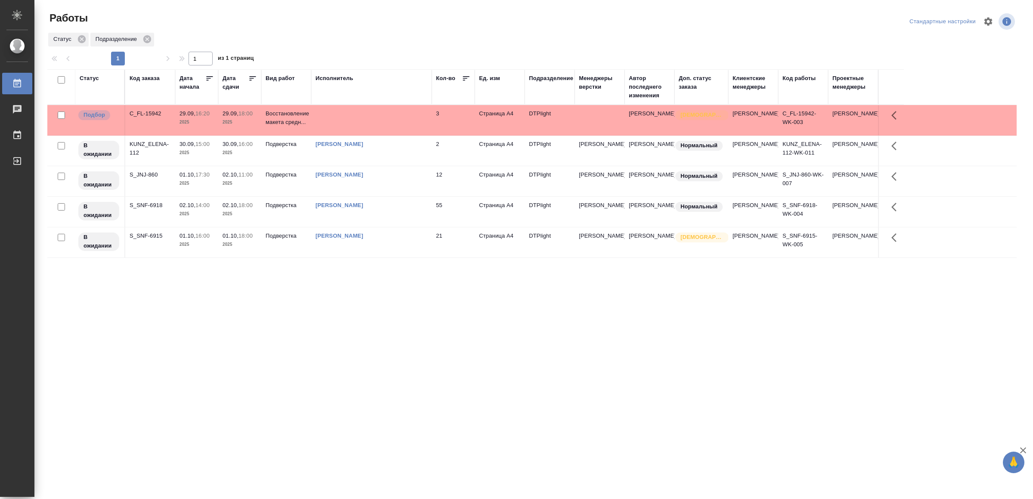
click at [407, 126] on td at bounding box center [371, 120] width 121 height 30
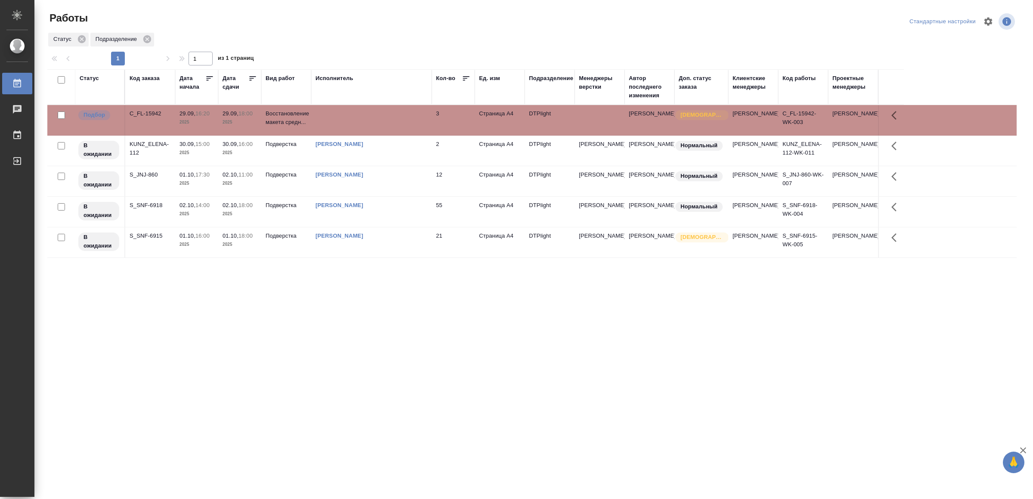
click at [407, 126] on td at bounding box center [371, 120] width 121 height 30
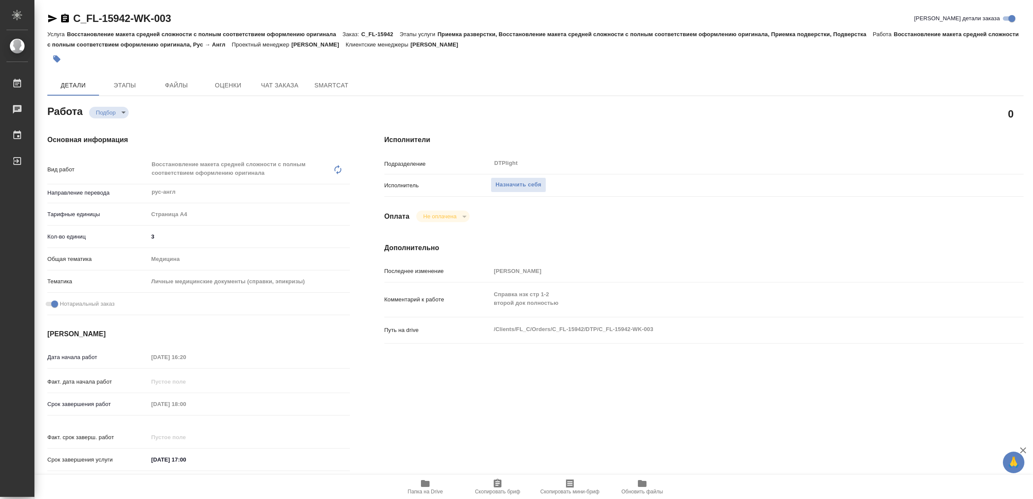
click at [428, 480] on icon "button" at bounding box center [425, 483] width 10 height 10
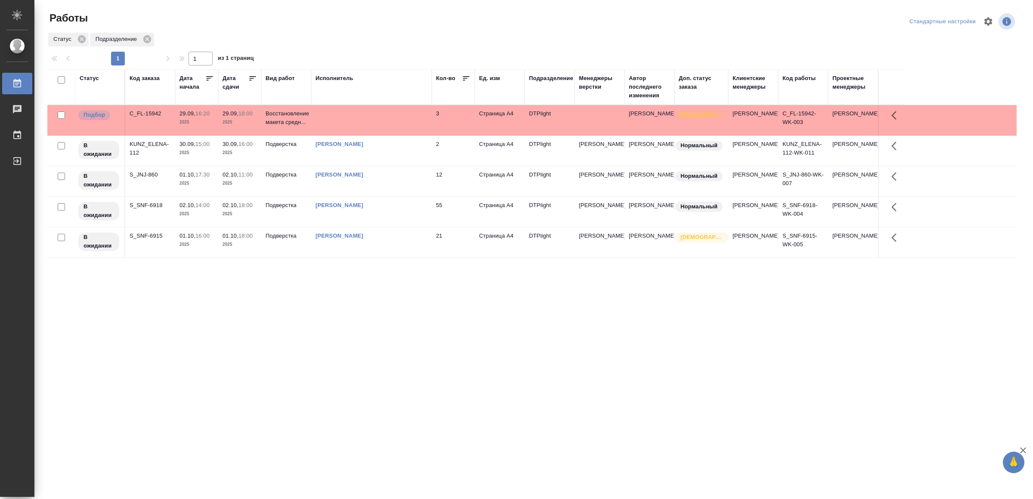
drag, startPoint x: 208, startPoint y: 293, endPoint x: 225, endPoint y: 303, distance: 19.3
drag, startPoint x: 401, startPoint y: 474, endPoint x: 407, endPoint y: 469, distance: 7.9
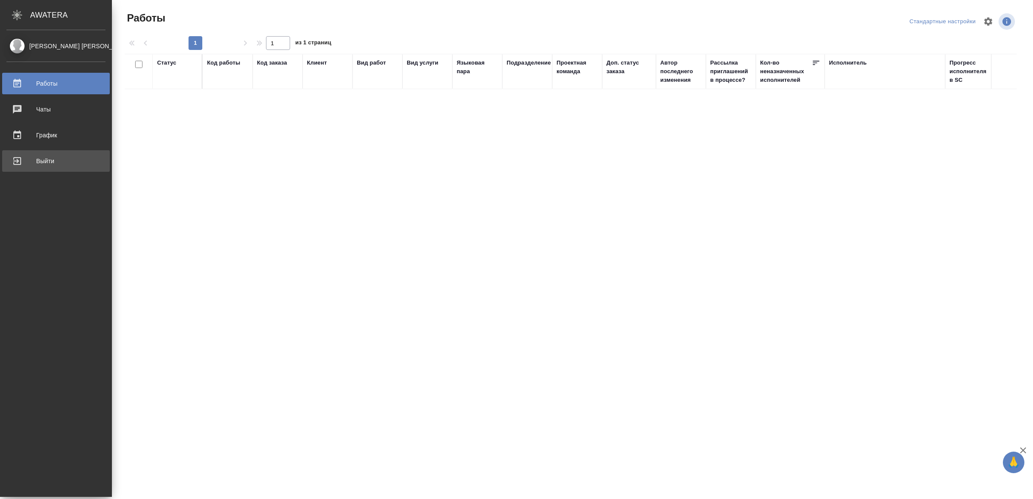
click at [46, 163] on div "Выйти" at bounding box center [55, 161] width 99 height 13
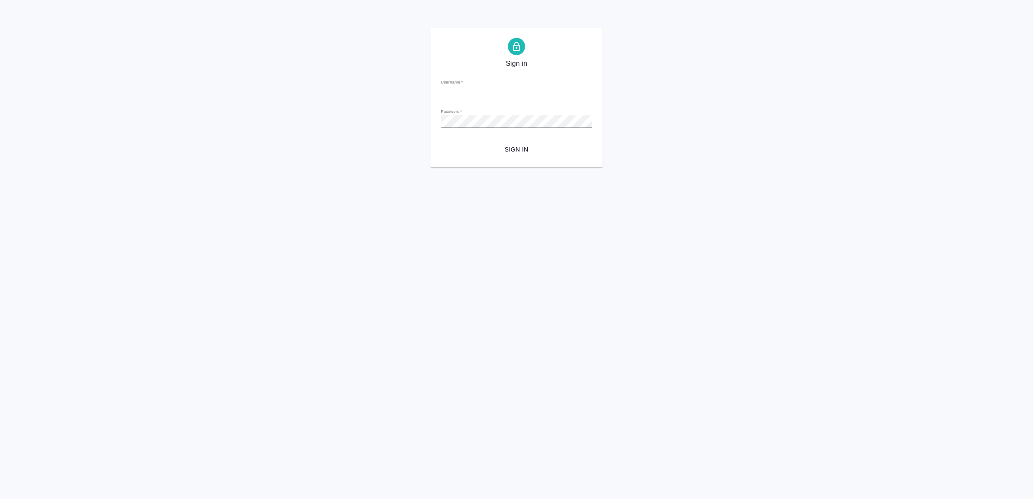
type input "[EMAIL_ADDRESS][DOMAIN_NAME]"
click at [518, 145] on span "Sign in" at bounding box center [517, 149] width 138 height 11
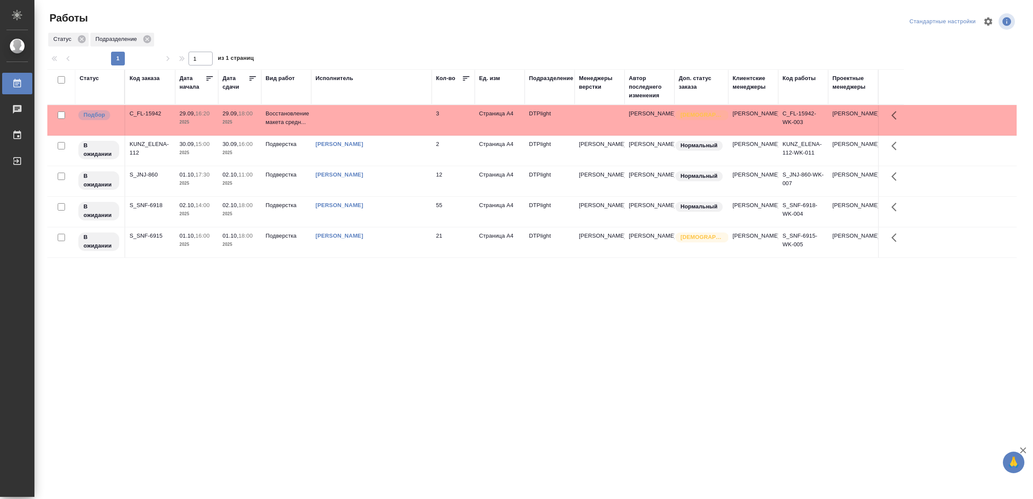
drag, startPoint x: 396, startPoint y: 343, endPoint x: 398, endPoint y: 332, distance: 10.6
click at [411, 123] on td at bounding box center [371, 120] width 121 height 30
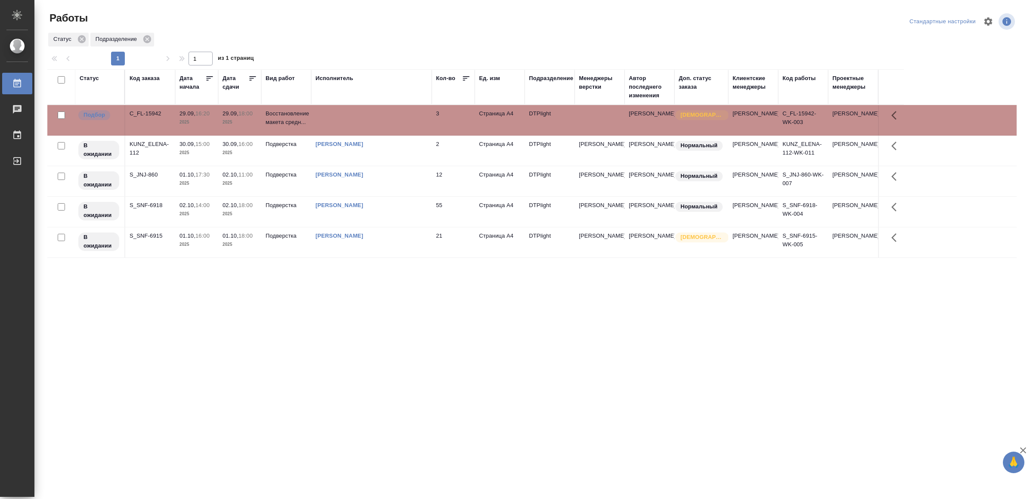
click at [411, 123] on td at bounding box center [371, 120] width 121 height 30
drag, startPoint x: 270, startPoint y: 267, endPoint x: 281, endPoint y: 272, distance: 11.2
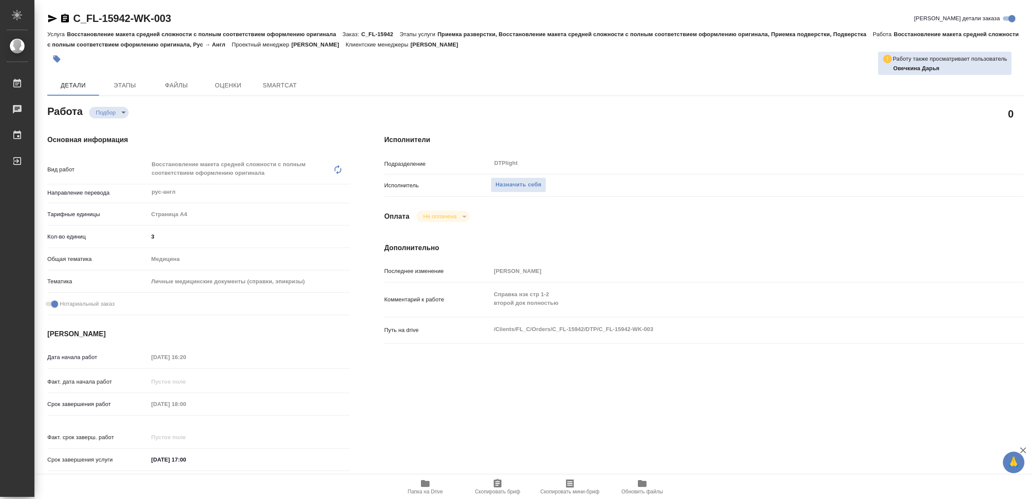
type textarea "x"
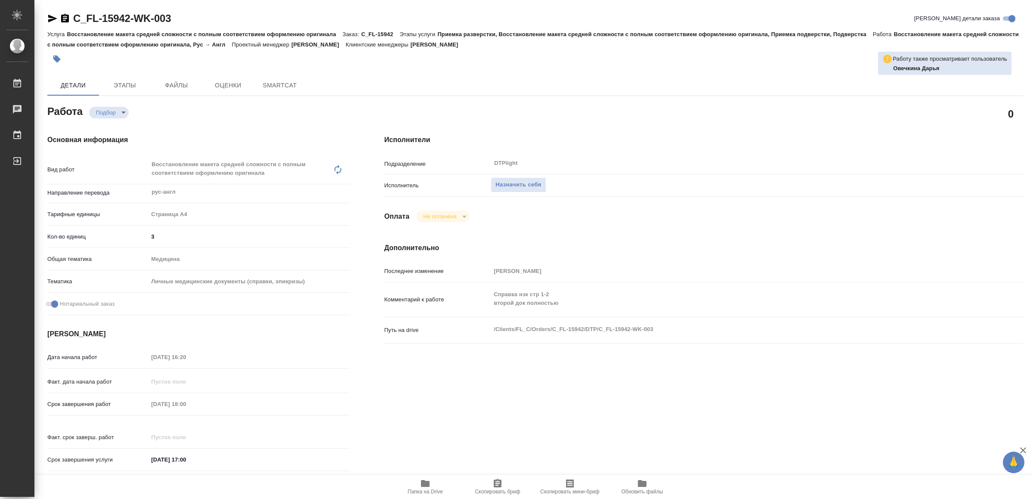
type textarea "x"
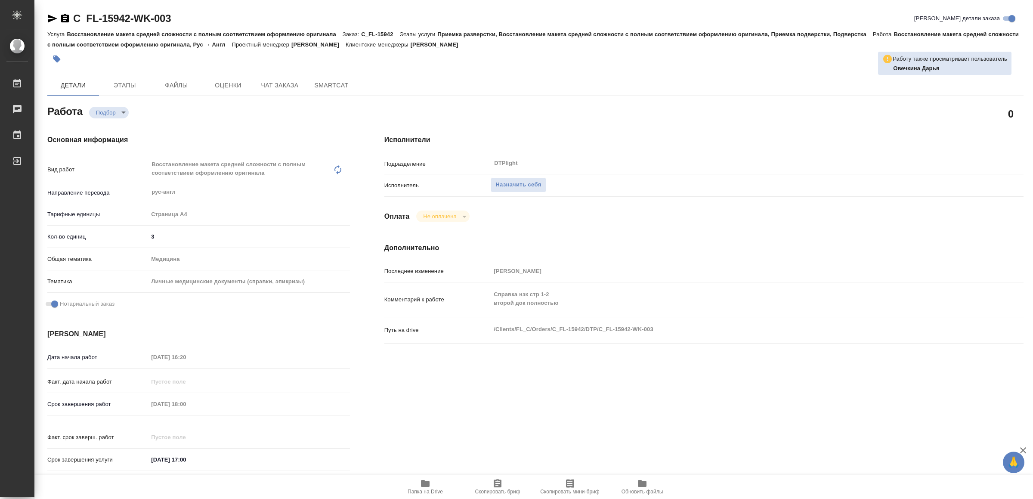
type textarea "x"
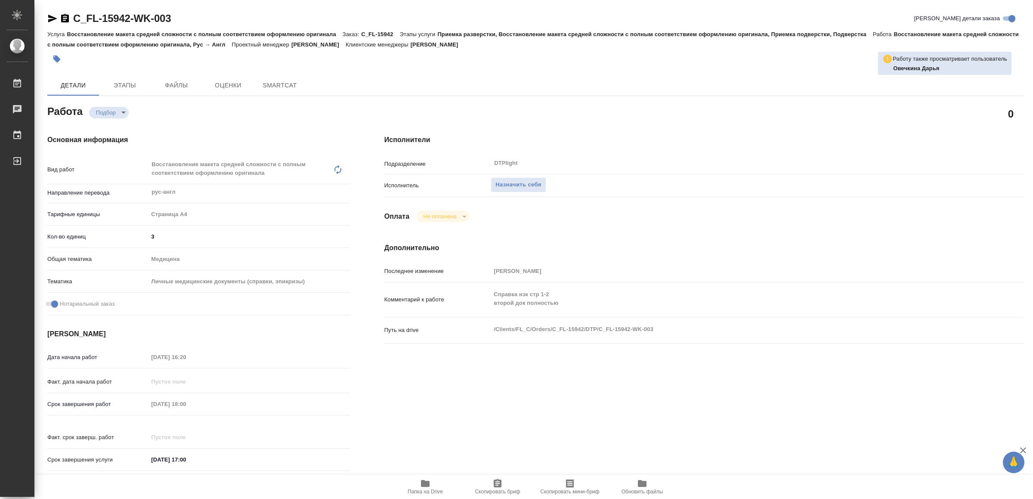
type textarea "x"
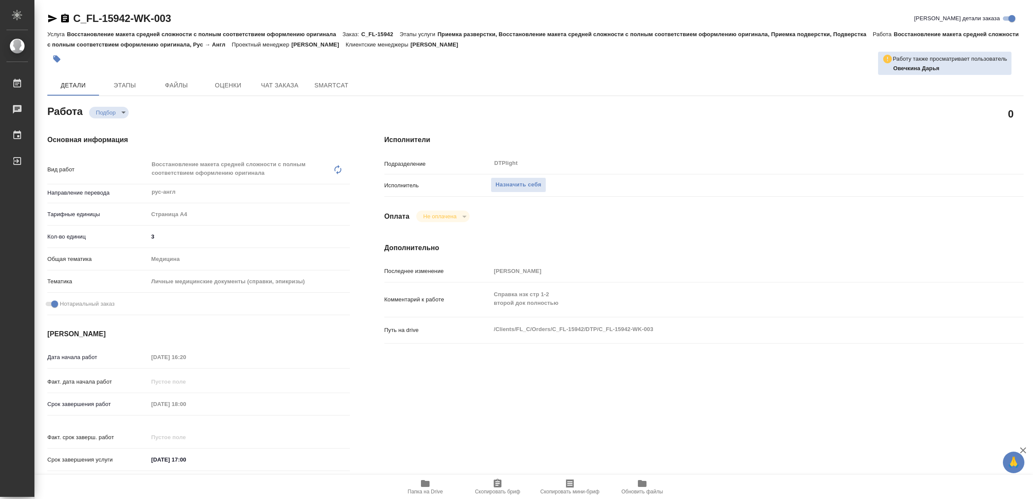
type textarea "x"
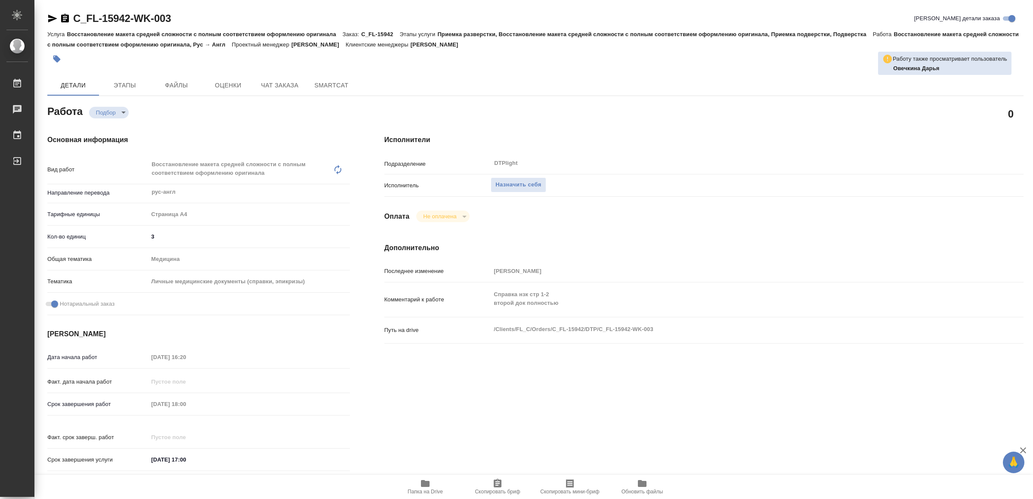
type textarea "x"
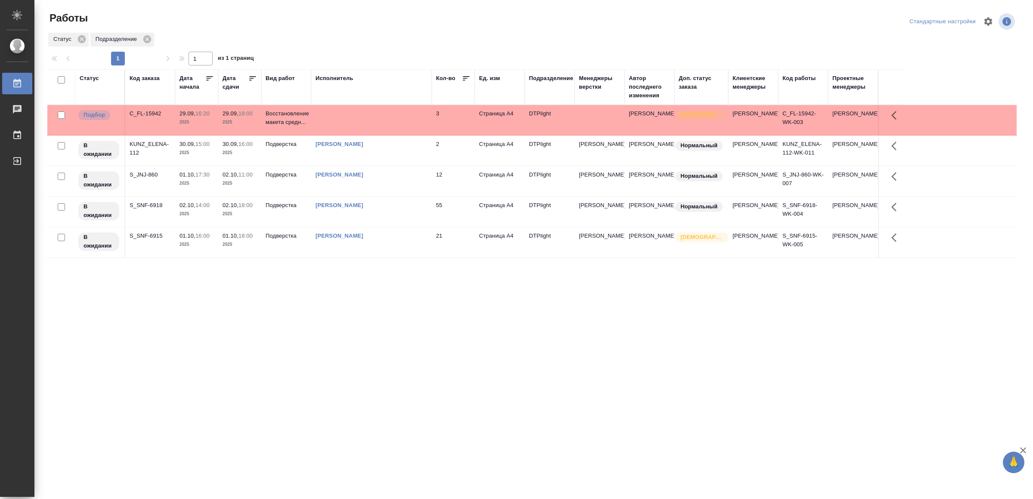
drag, startPoint x: 329, startPoint y: 356, endPoint x: 334, endPoint y: 349, distance: 9.3
click at [368, 114] on td at bounding box center [371, 120] width 121 height 30
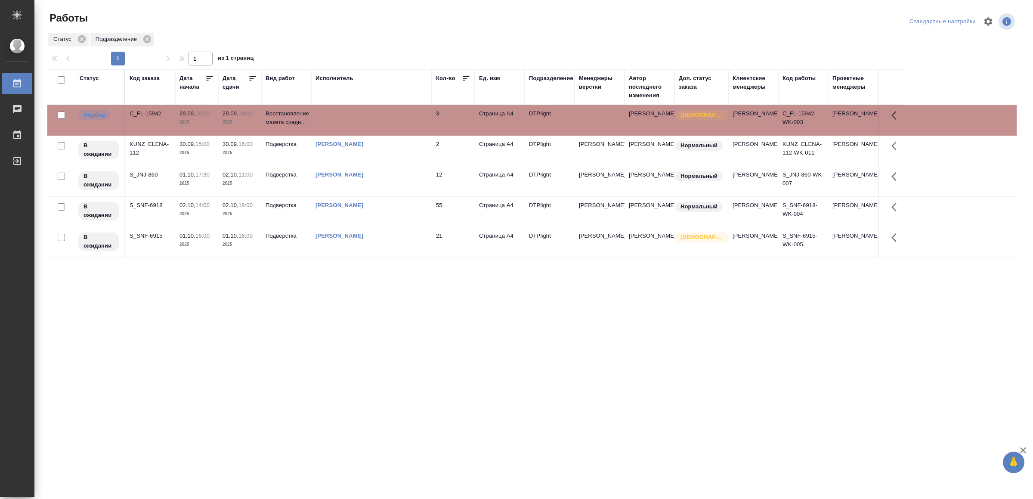
click at [368, 114] on td at bounding box center [371, 120] width 121 height 30
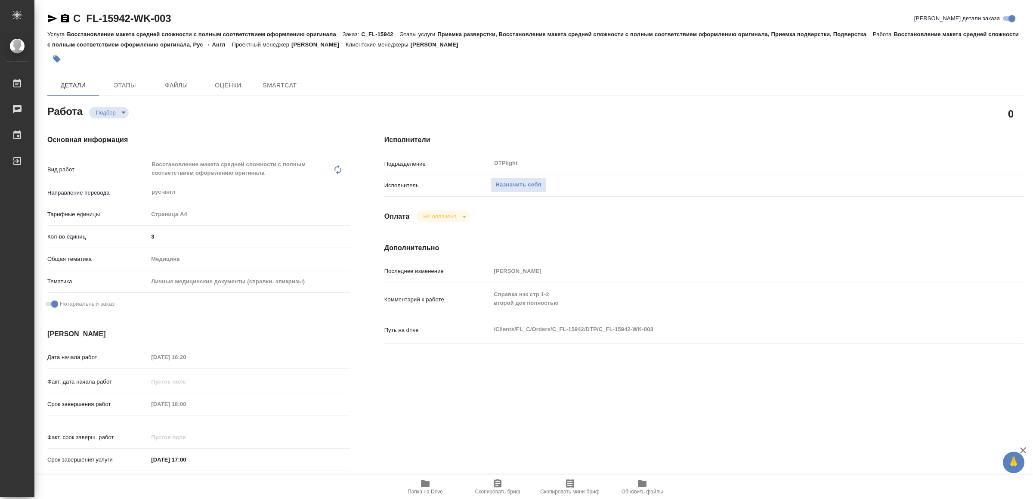
type textarea "x"
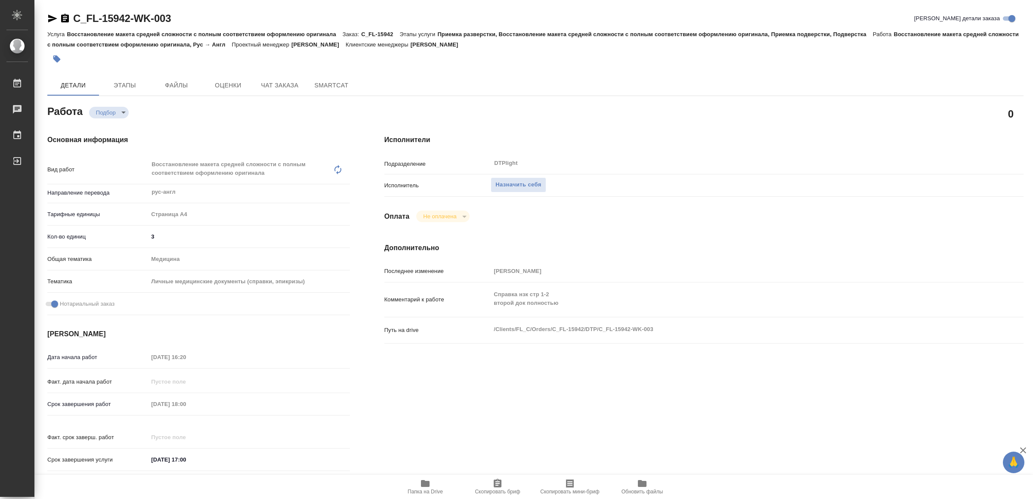
type textarea "x"
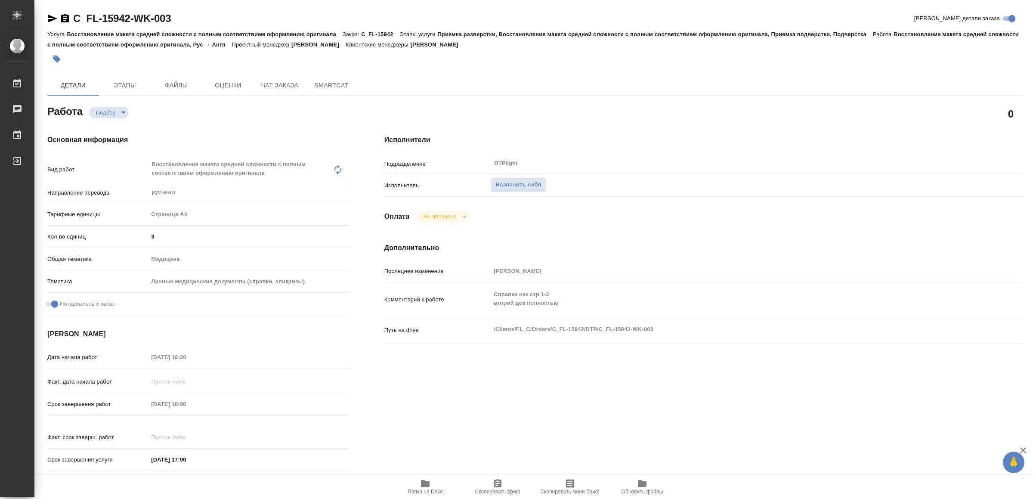
type textarea "x"
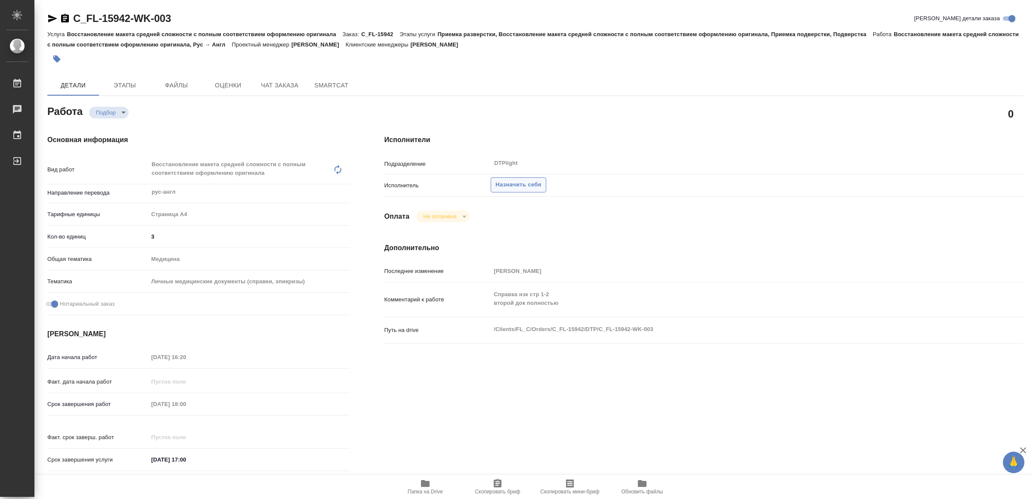
click at [537, 182] on span "Назначить себя" at bounding box center [518, 185] width 46 height 10
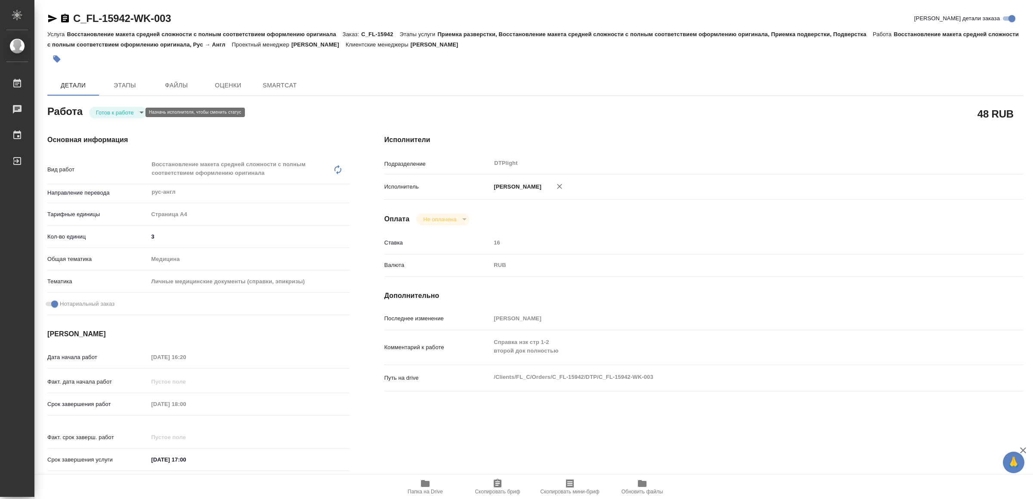
click at [111, 110] on body "🙏 .cls-1 fill:#fff; AWATERA Yamkovenko Vera Работы Чаты График Выйти C_FL-15942…" at bounding box center [516, 249] width 1033 height 499
click at [111, 110] on button "В работе" at bounding box center [110, 112] width 28 height 9
type textarea "x"
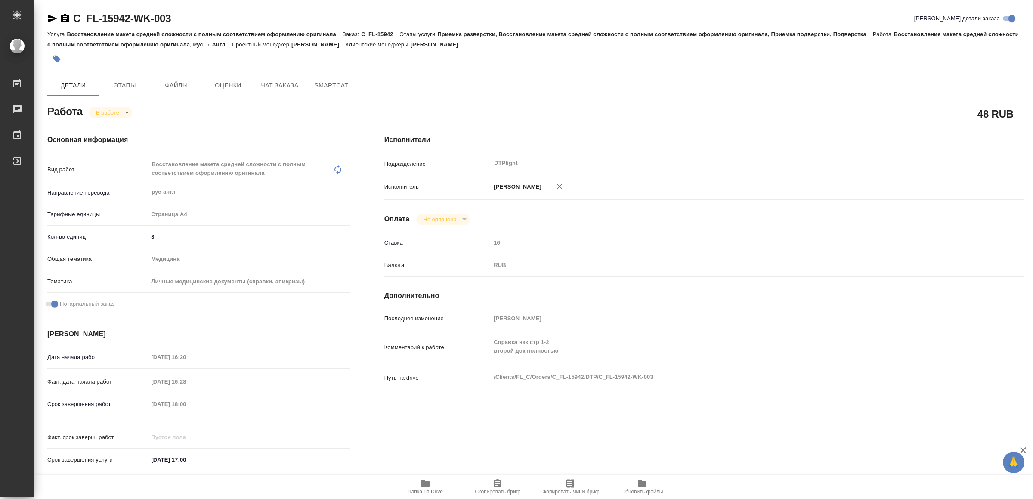
type textarea "x"
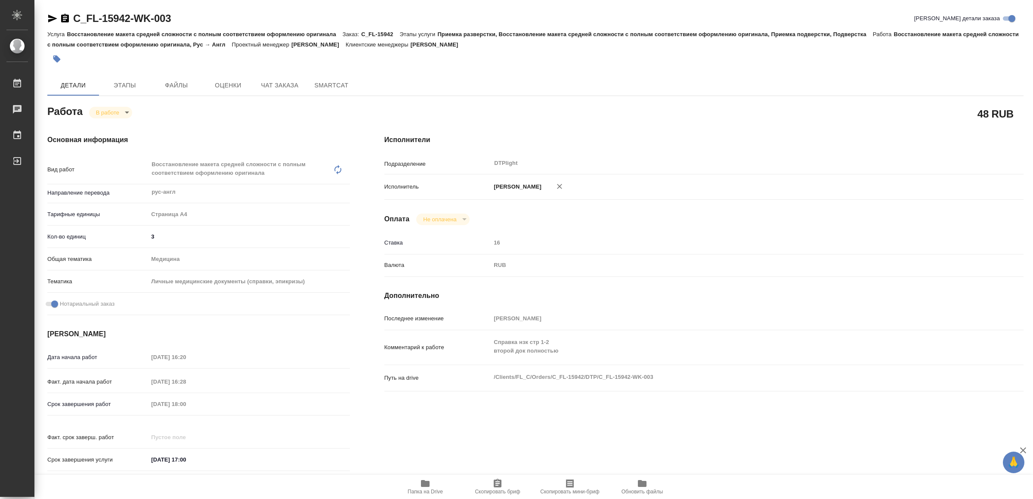
type textarea "x"
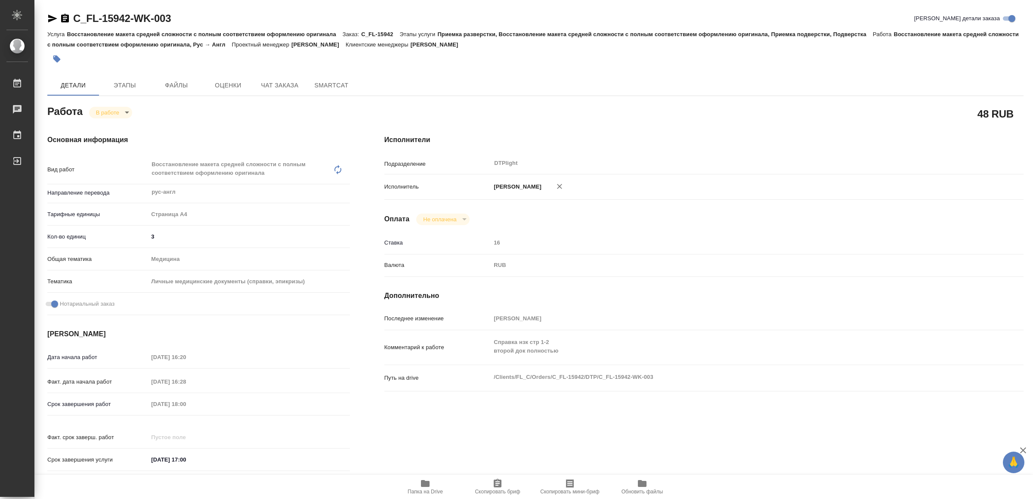
type textarea "x"
click at [51, 15] on icon "button" at bounding box center [52, 18] width 10 height 10
type textarea "x"
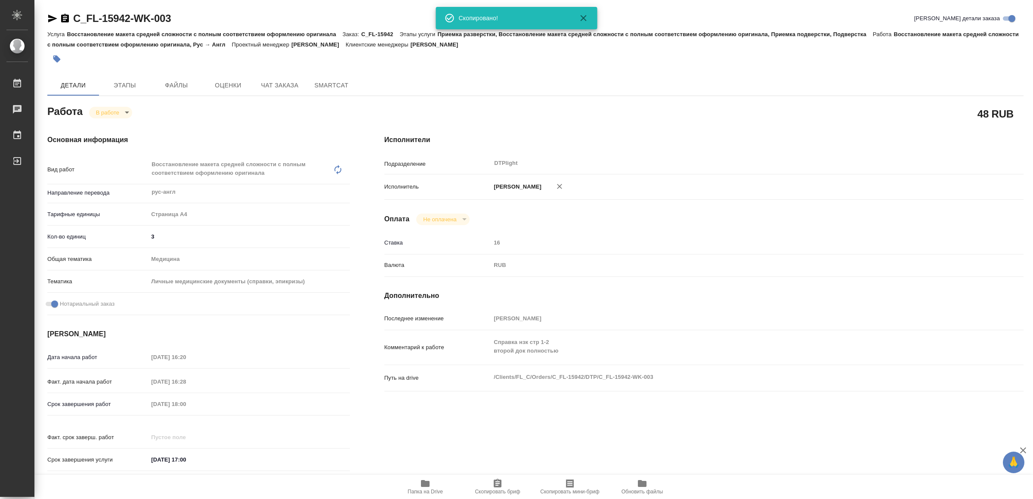
type textarea "x"
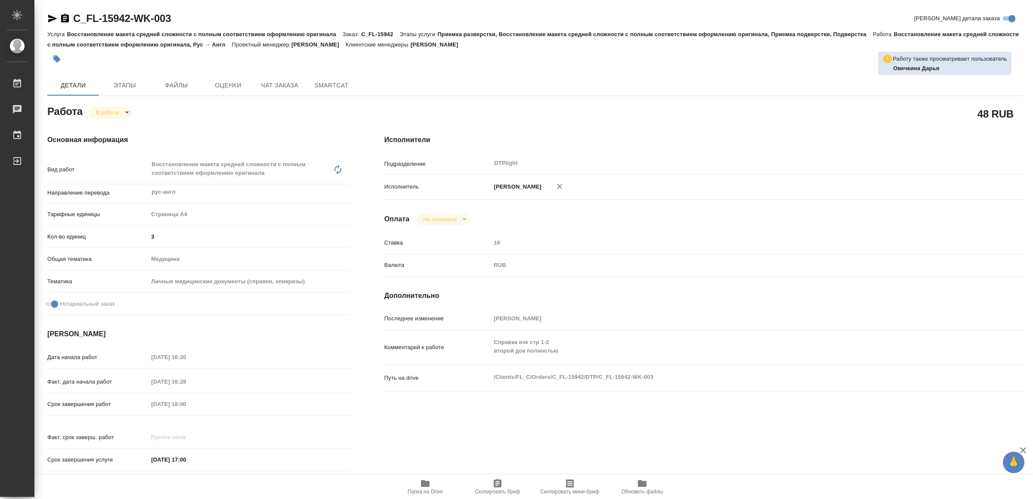
click at [420, 482] on icon "button" at bounding box center [425, 483] width 10 height 10
click at [50, 17] on icon "button" at bounding box center [52, 19] width 9 height 8
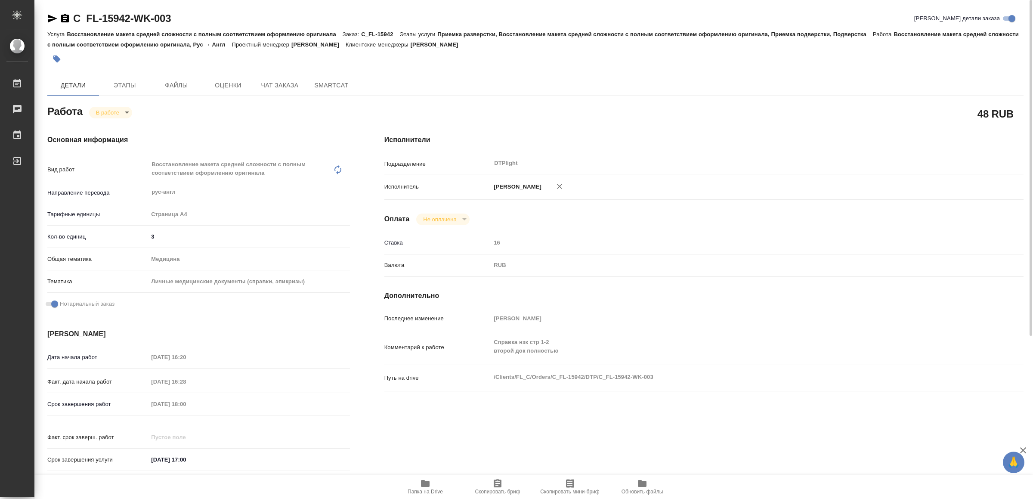
click at [116, 102] on div "Работа В работе inProgress" at bounding box center [198, 114] width 337 height 56
click at [114, 107] on body "🙏 .cls-1 fill:#fff; AWATERA Yamkovenko Vera Работы 0 Чаты График Выйти C_FL-159…" at bounding box center [516, 249] width 1033 height 499
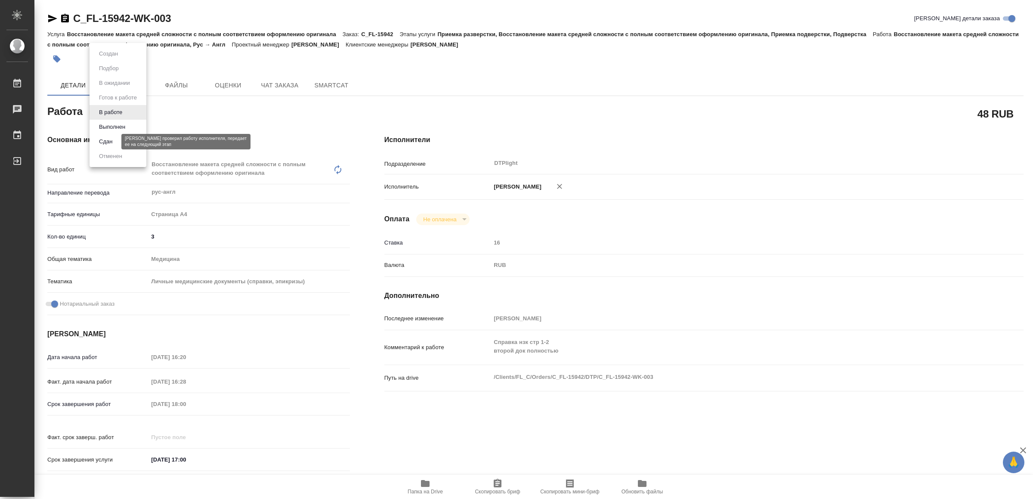
click at [111, 139] on button "Сдан" at bounding box center [105, 141] width 19 height 9
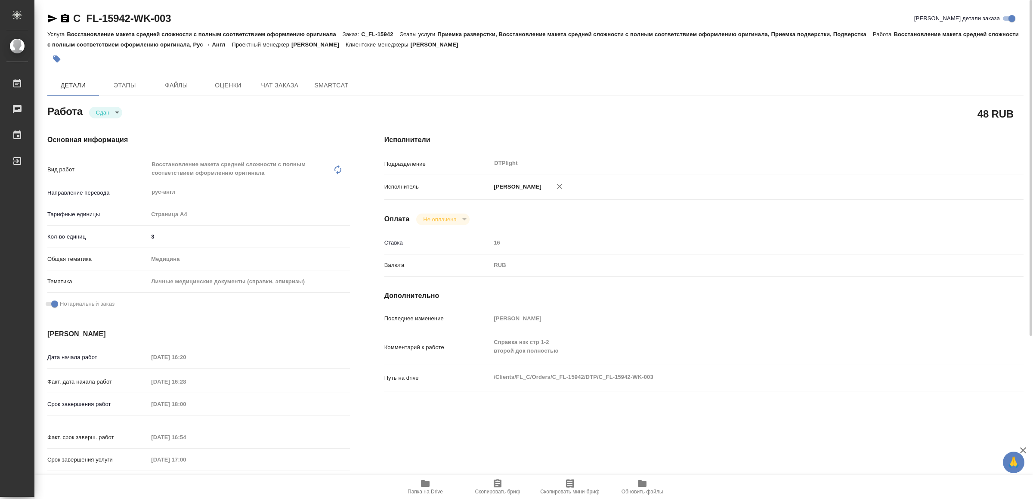
type textarea "x"
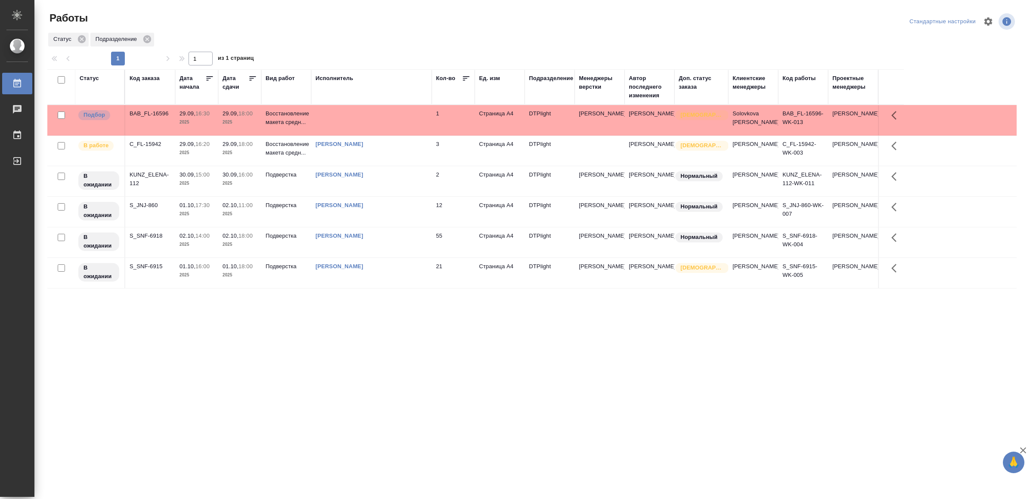
click at [380, 128] on td at bounding box center [371, 120] width 121 height 30
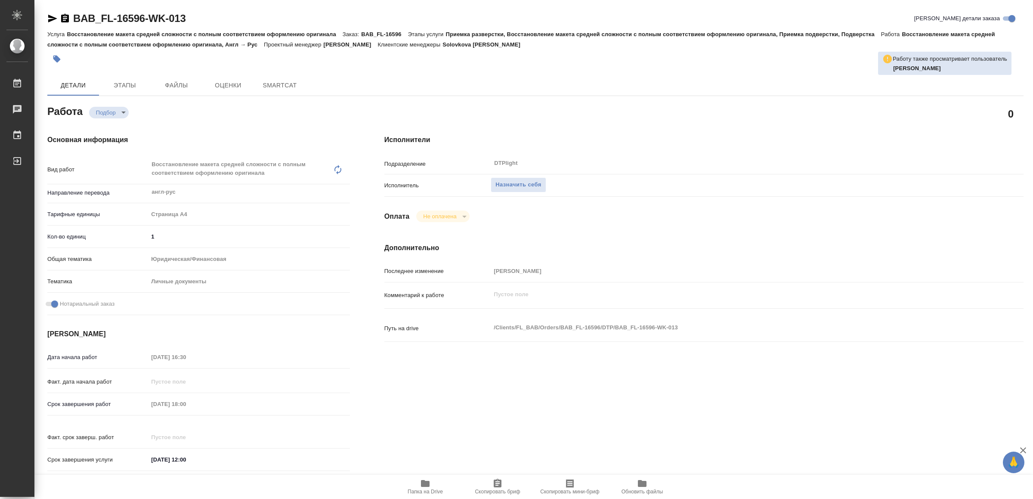
click at [424, 482] on icon "button" at bounding box center [425, 483] width 9 height 7
